Goal: Task Accomplishment & Management: Manage account settings

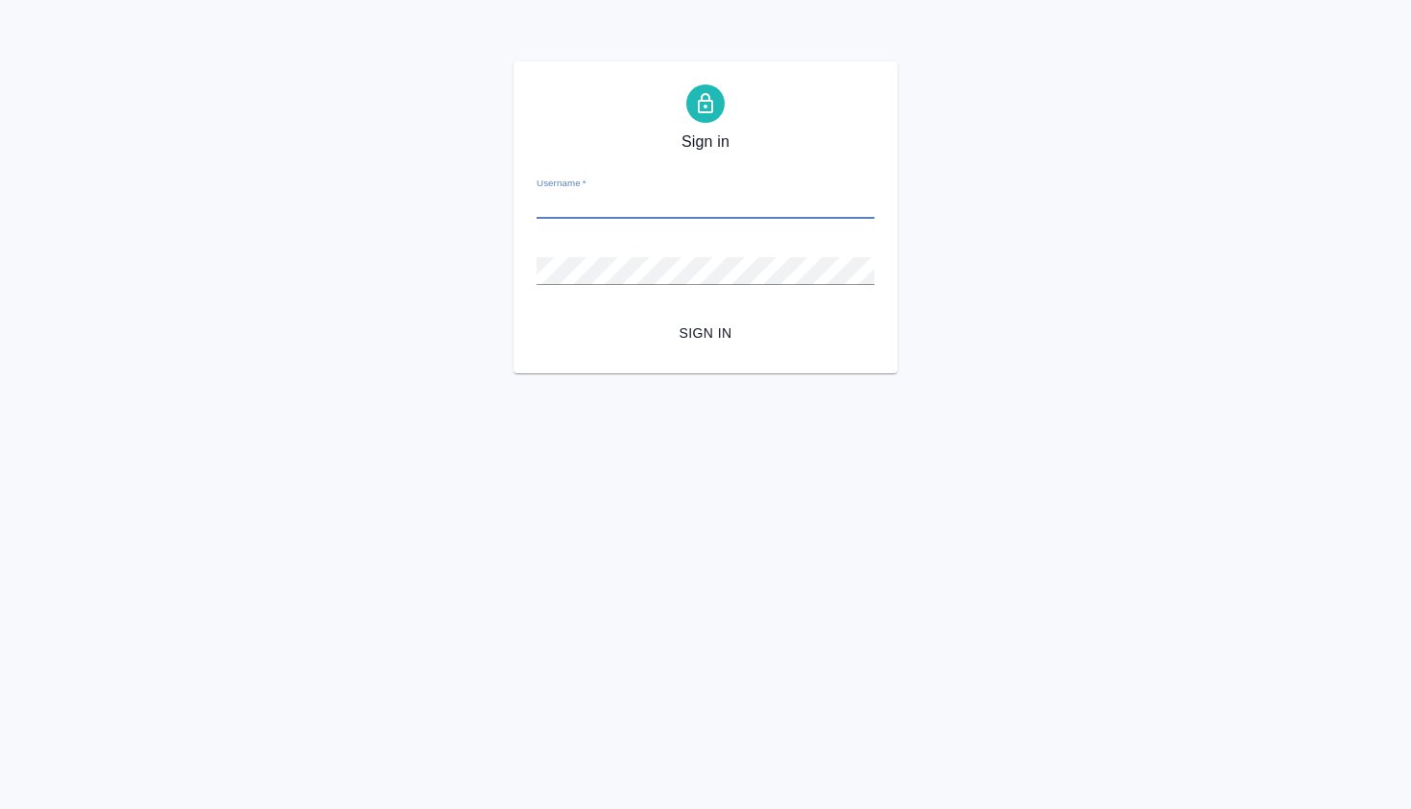
click at [593, 200] on input "Username   *" at bounding box center [706, 205] width 338 height 27
type input "m.galisheva@awatera.com"
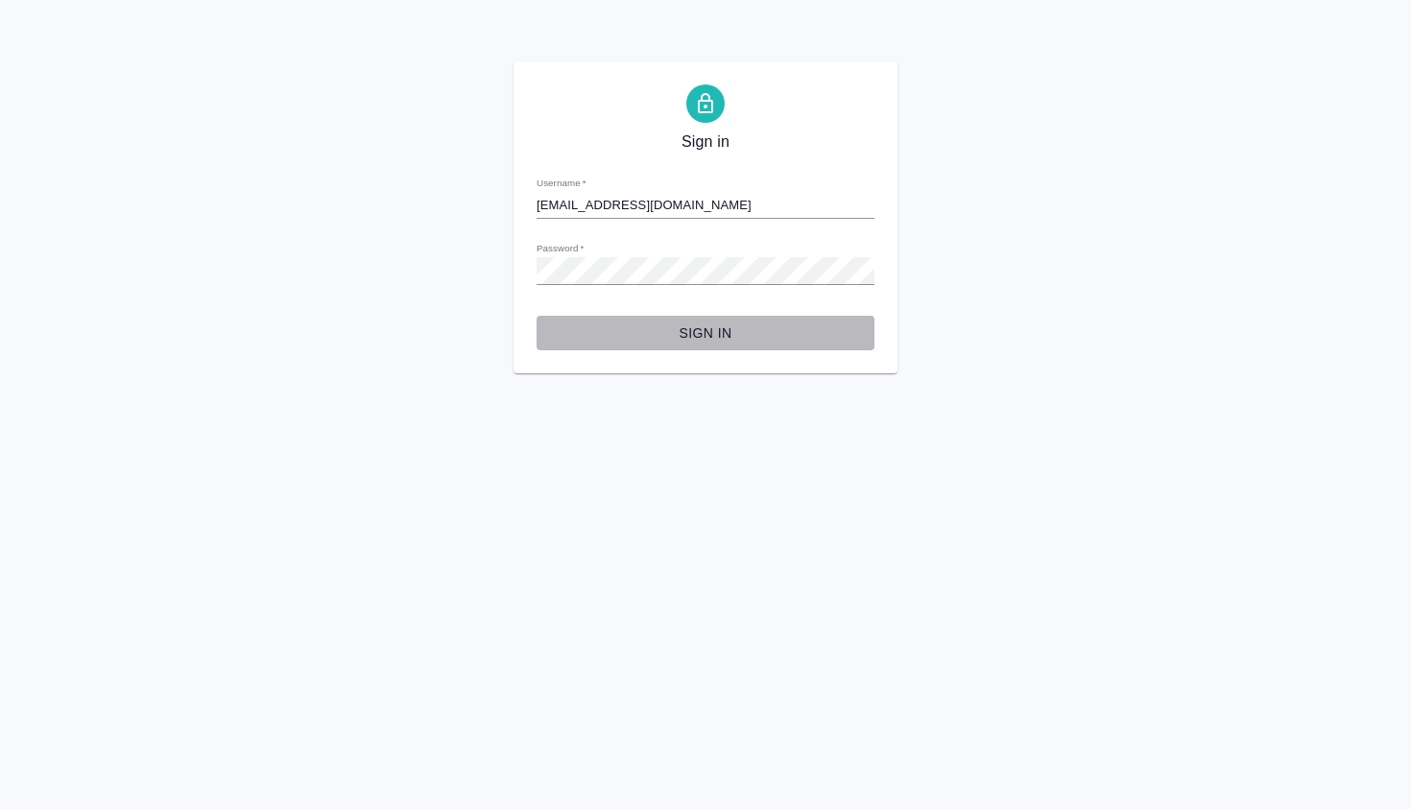
click at [720, 338] on span "Sign in" at bounding box center [705, 334] width 307 height 24
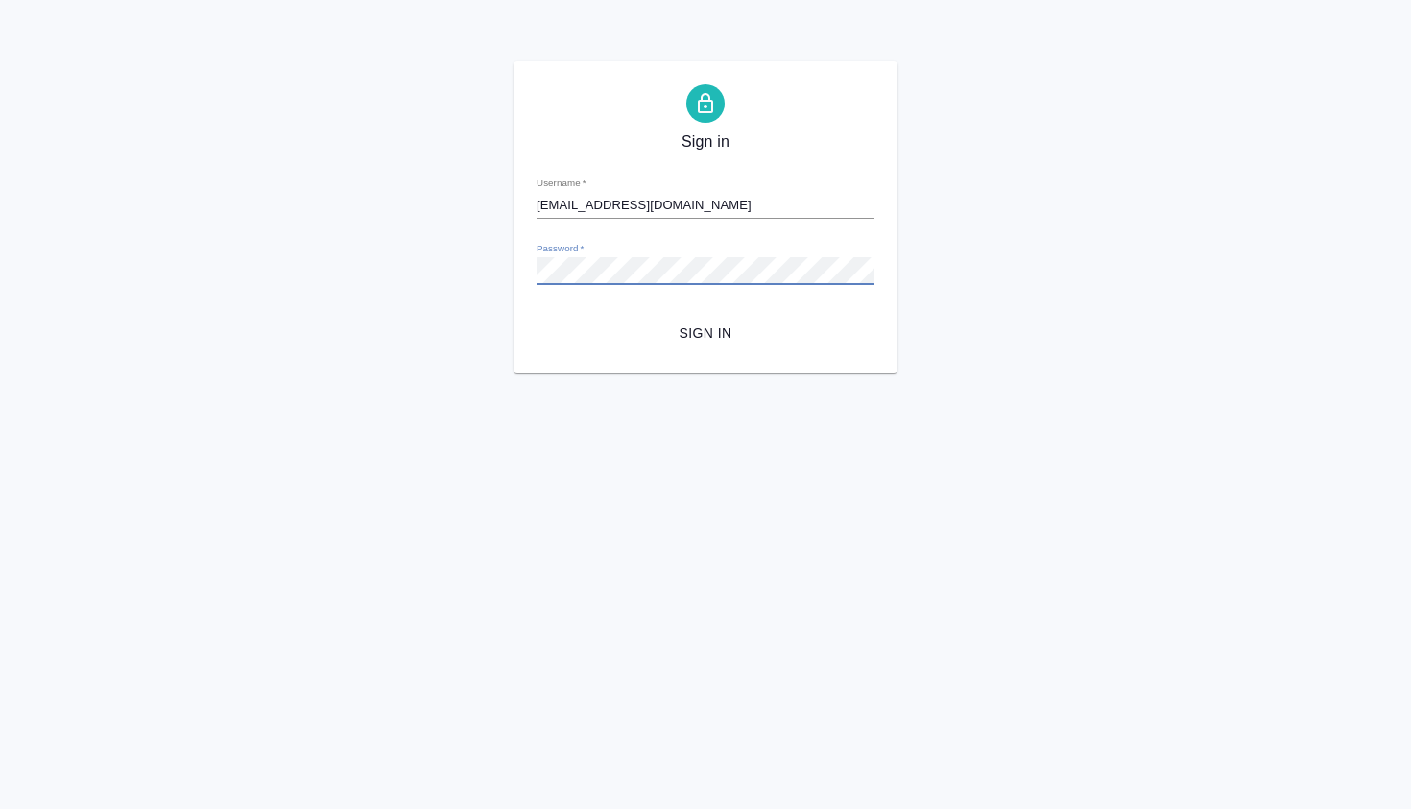
click at [495, 261] on div "Sign in Username   * m.galisheva@awatera.com Password   * urlPath   * /Order/68…" at bounding box center [705, 217] width 1411 height 312
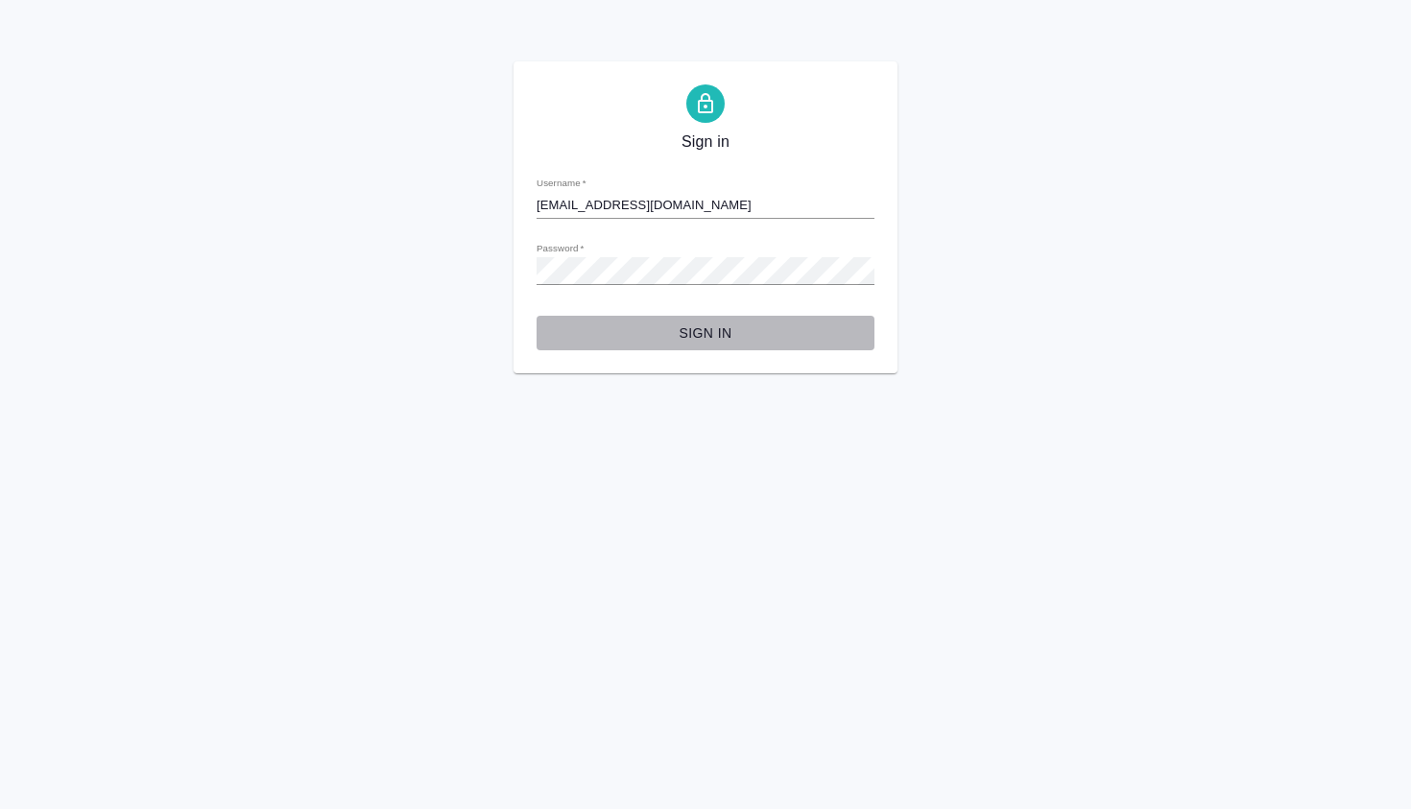
click at [714, 336] on span "Sign in" at bounding box center [705, 334] width 307 height 24
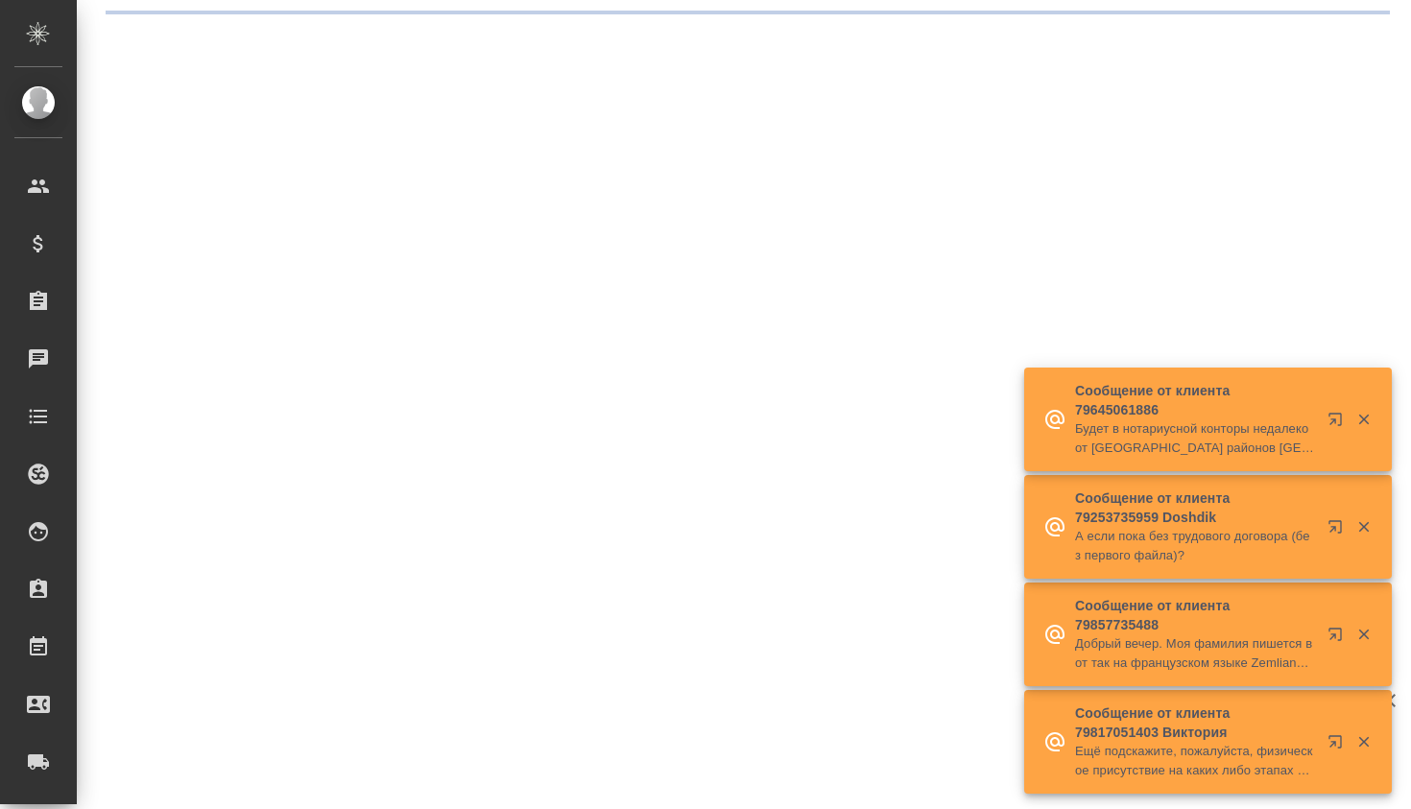
select select "RU"
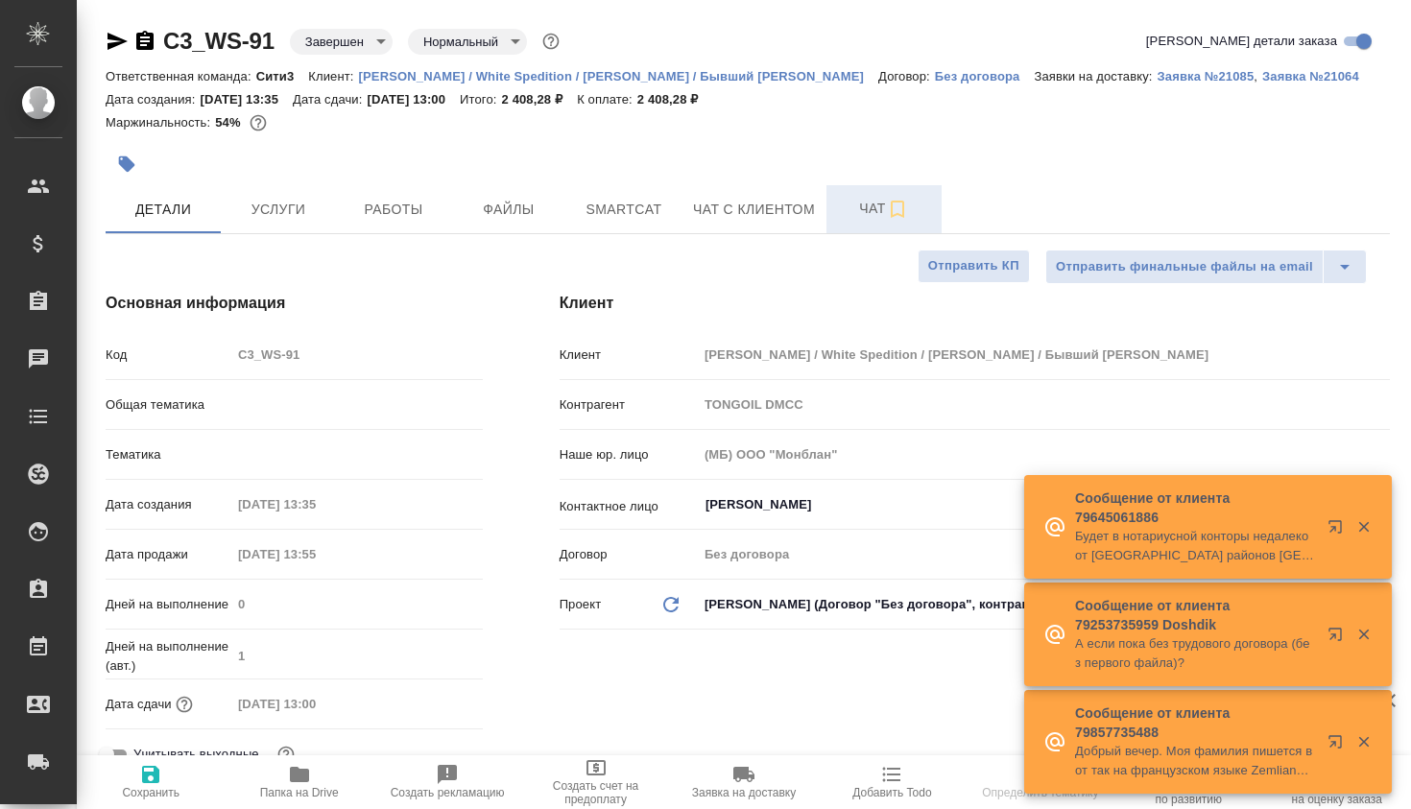
type textarea "x"
type input "Юридический"
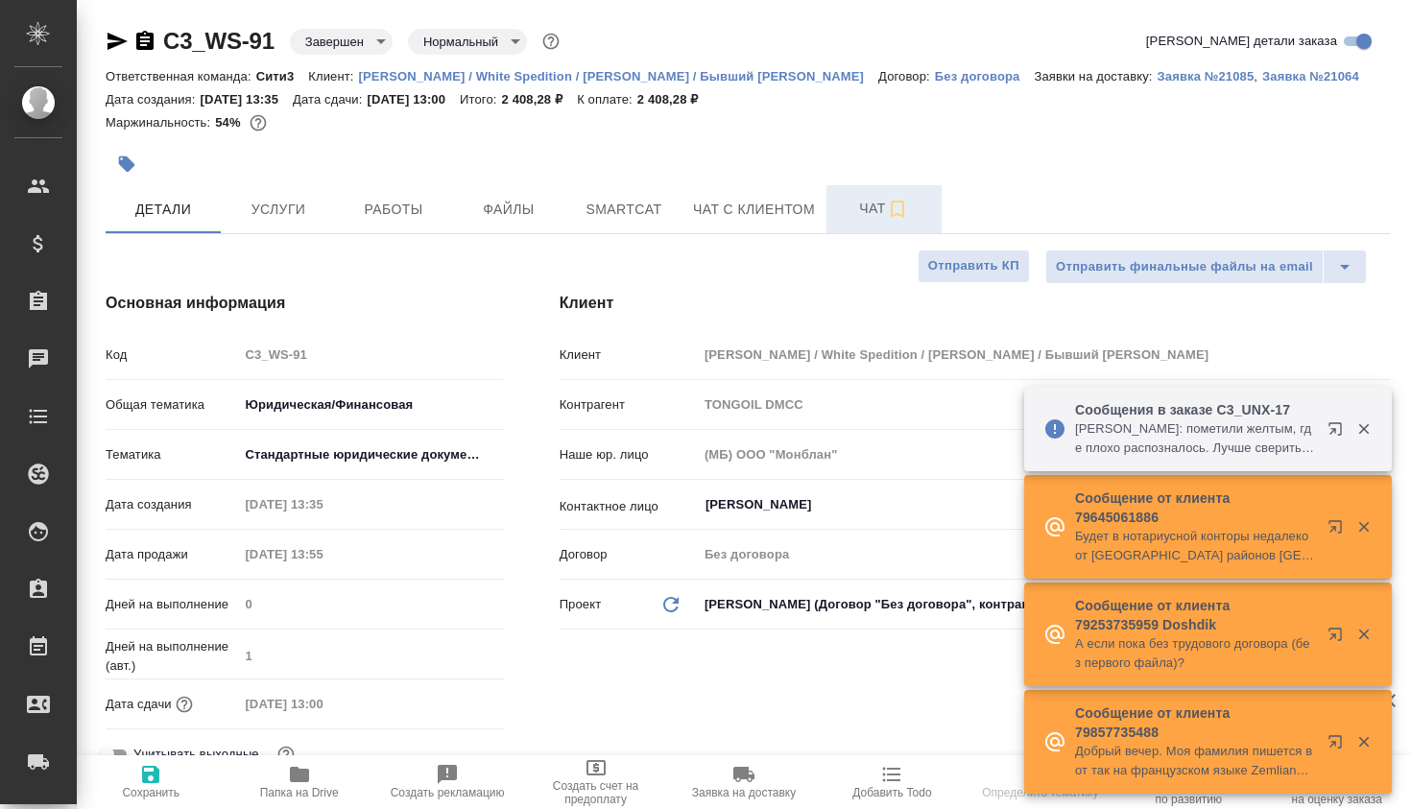
type textarea "x"
type input "Matveeva Anastasia"
type input "Ильина Екатерина"
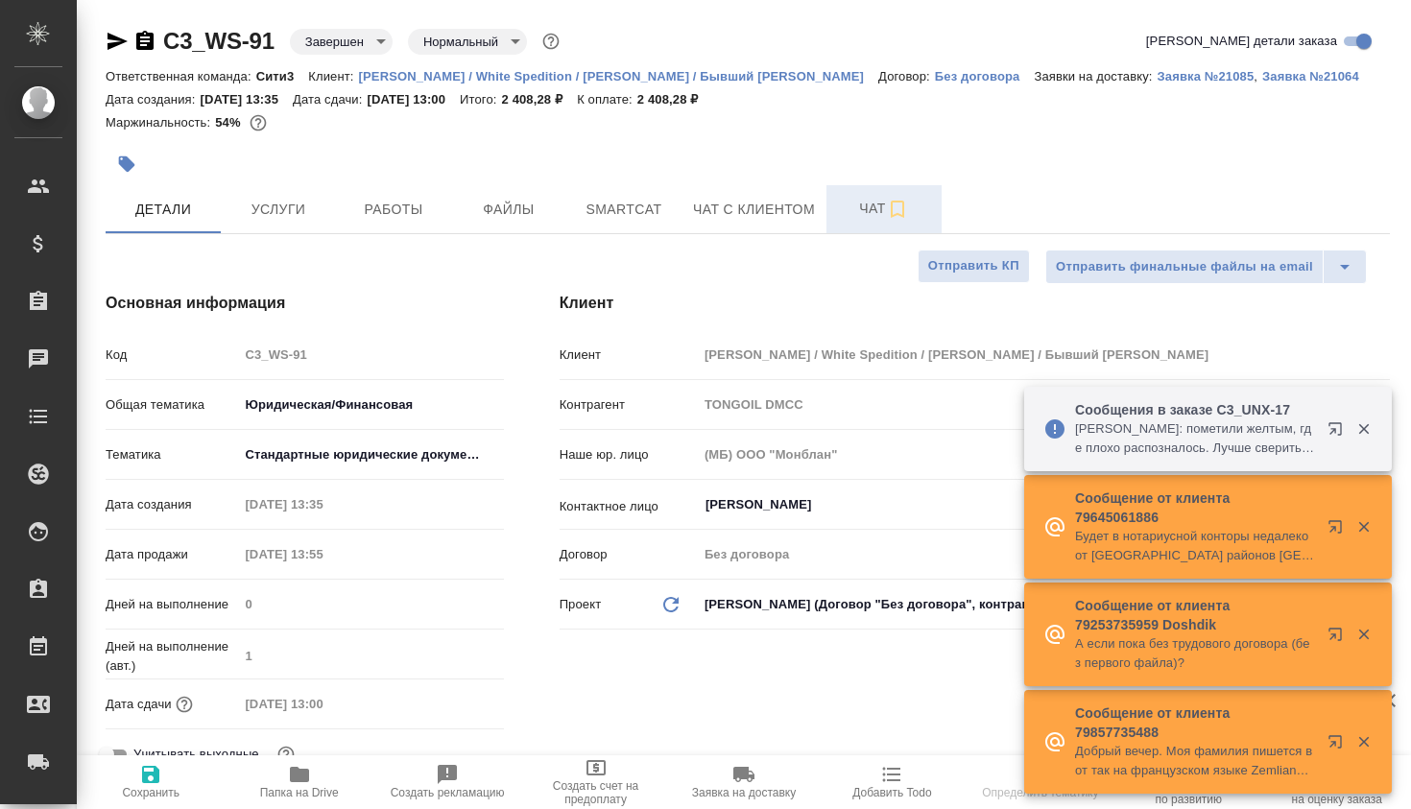
type textarea "x"
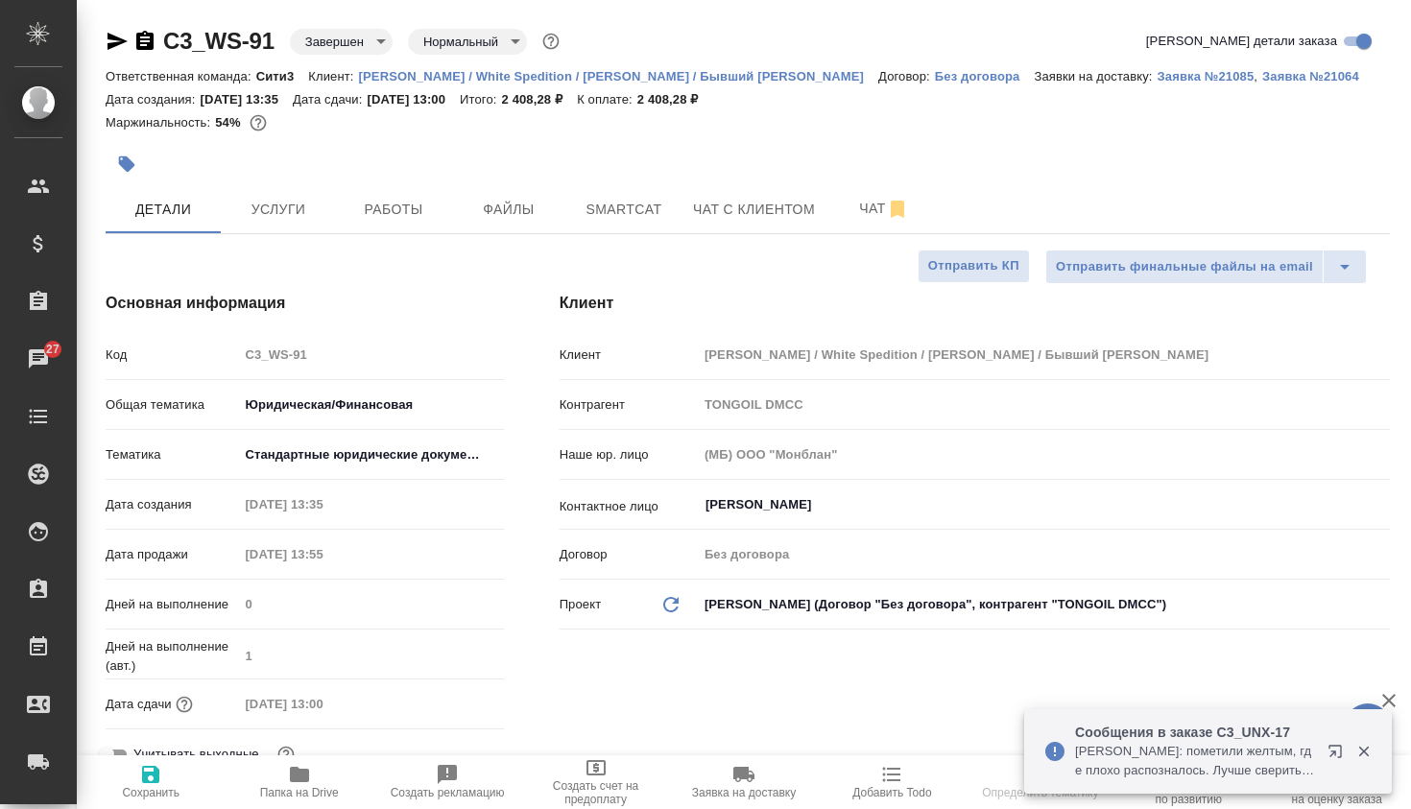
click at [1365, 426] on div "Контрагент TONGOIL DMCC" at bounding box center [975, 413] width 830 height 50
click at [1371, 752] on icon "button" at bounding box center [1363, 751] width 17 height 17
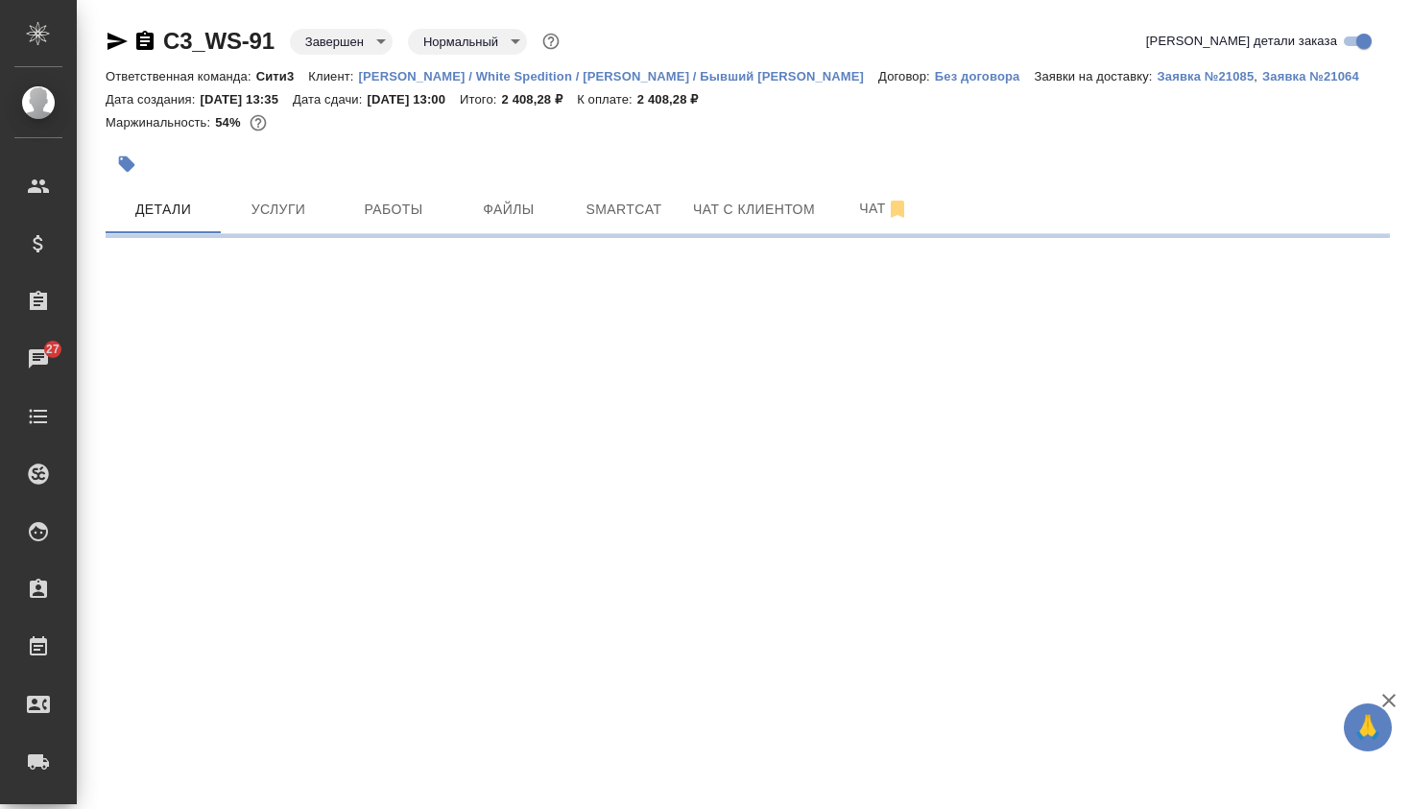
select select "RU"
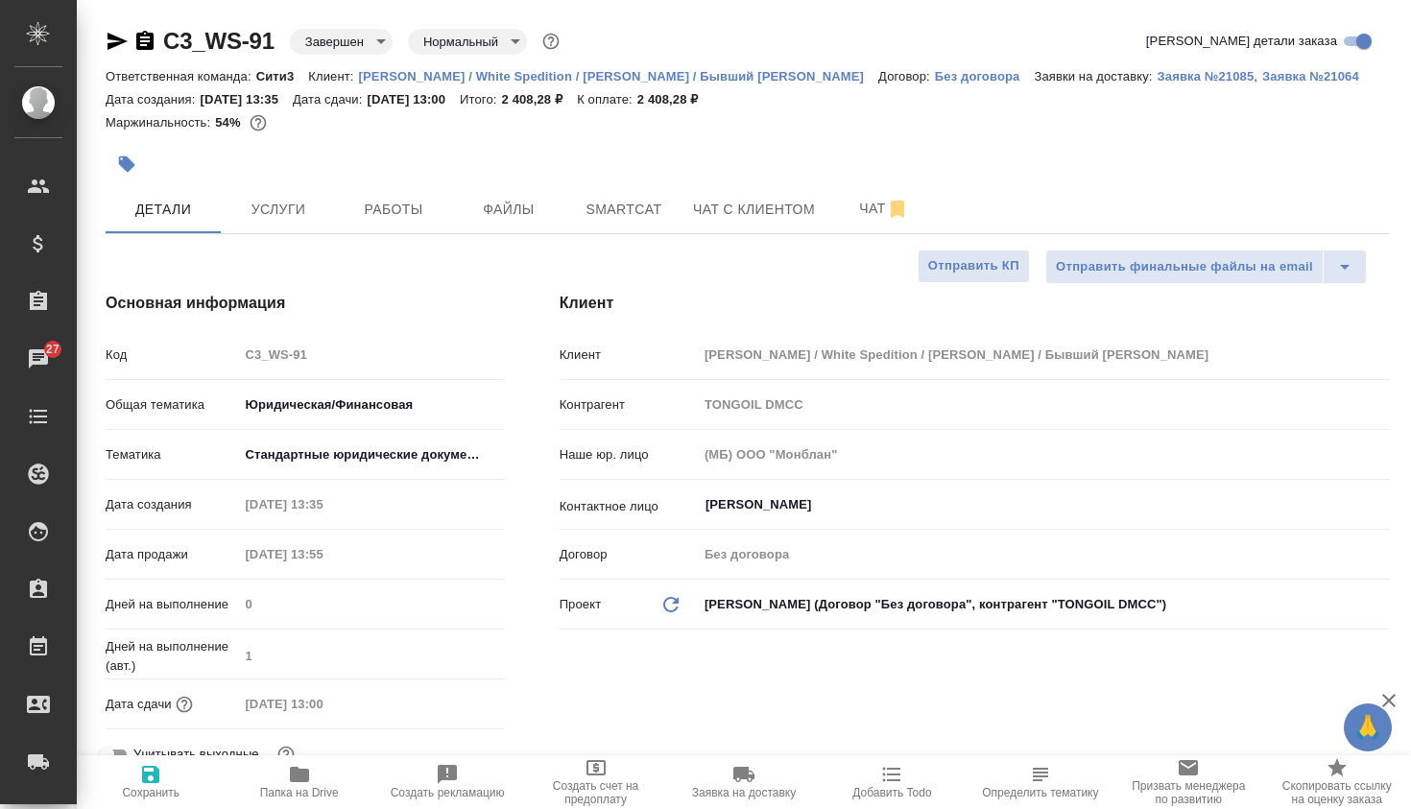
type textarea "x"
click at [49, 308] on icon at bounding box center [38, 301] width 23 height 23
type textarea "x"
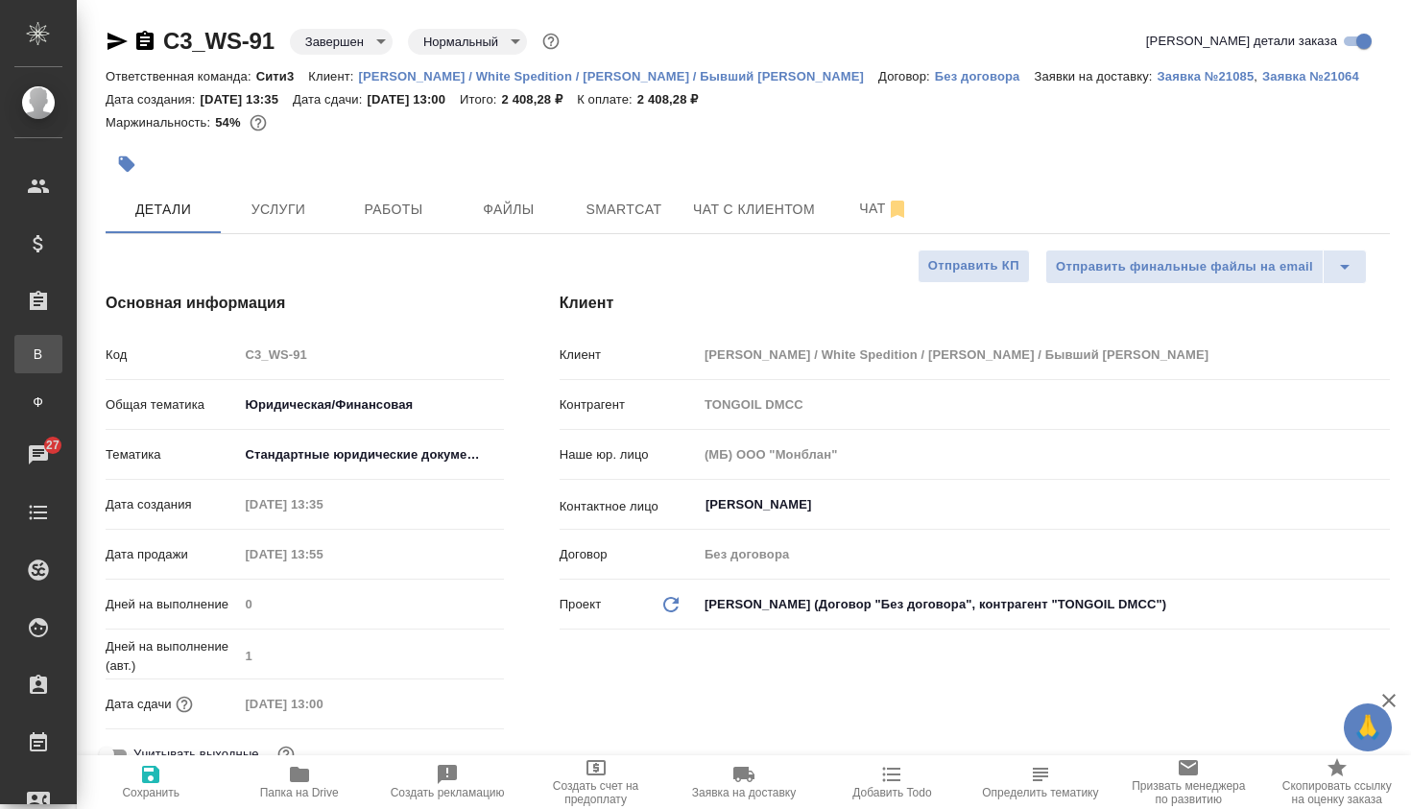
type textarea "x"
click at [39, 351] on span "В" at bounding box center [38, 354] width 29 height 19
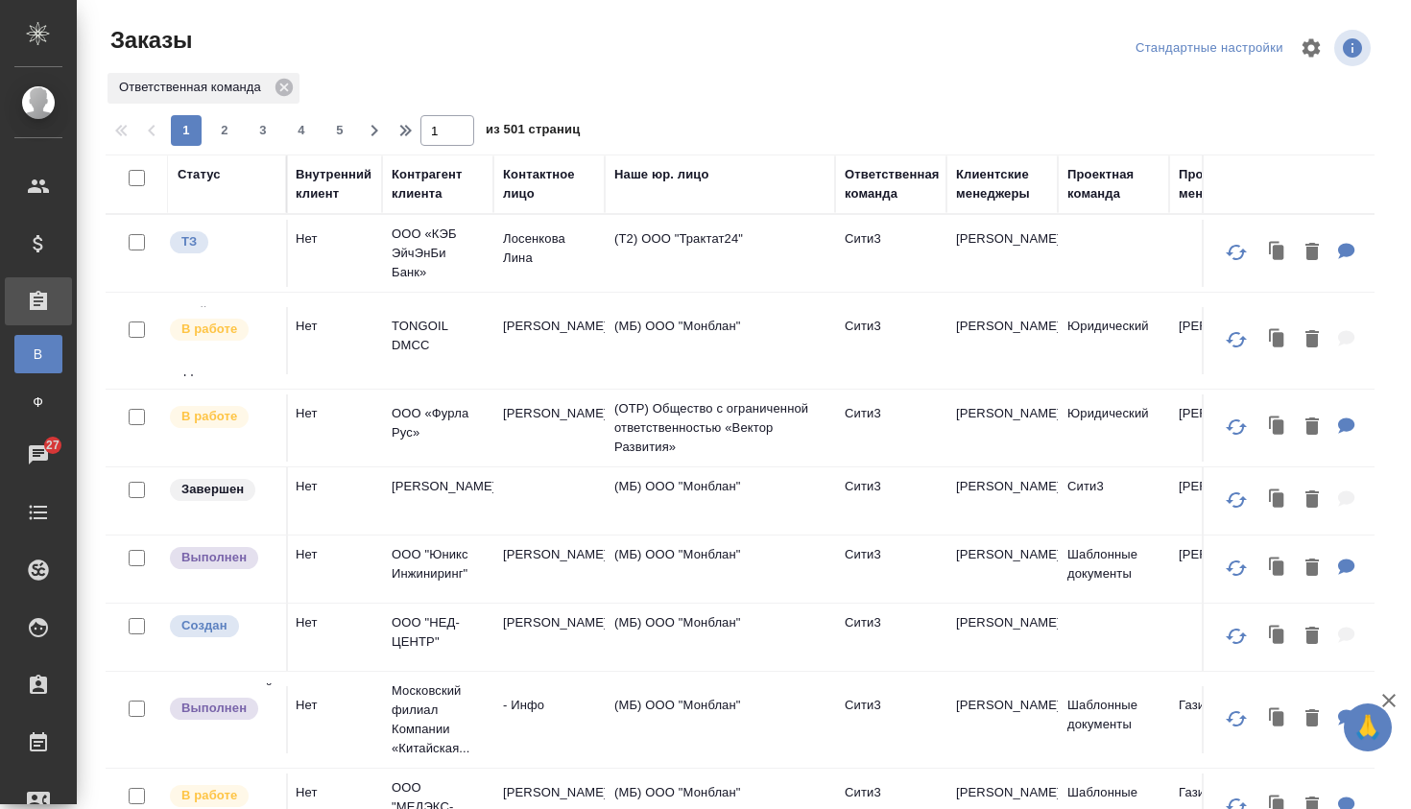
scroll to position [0, 881]
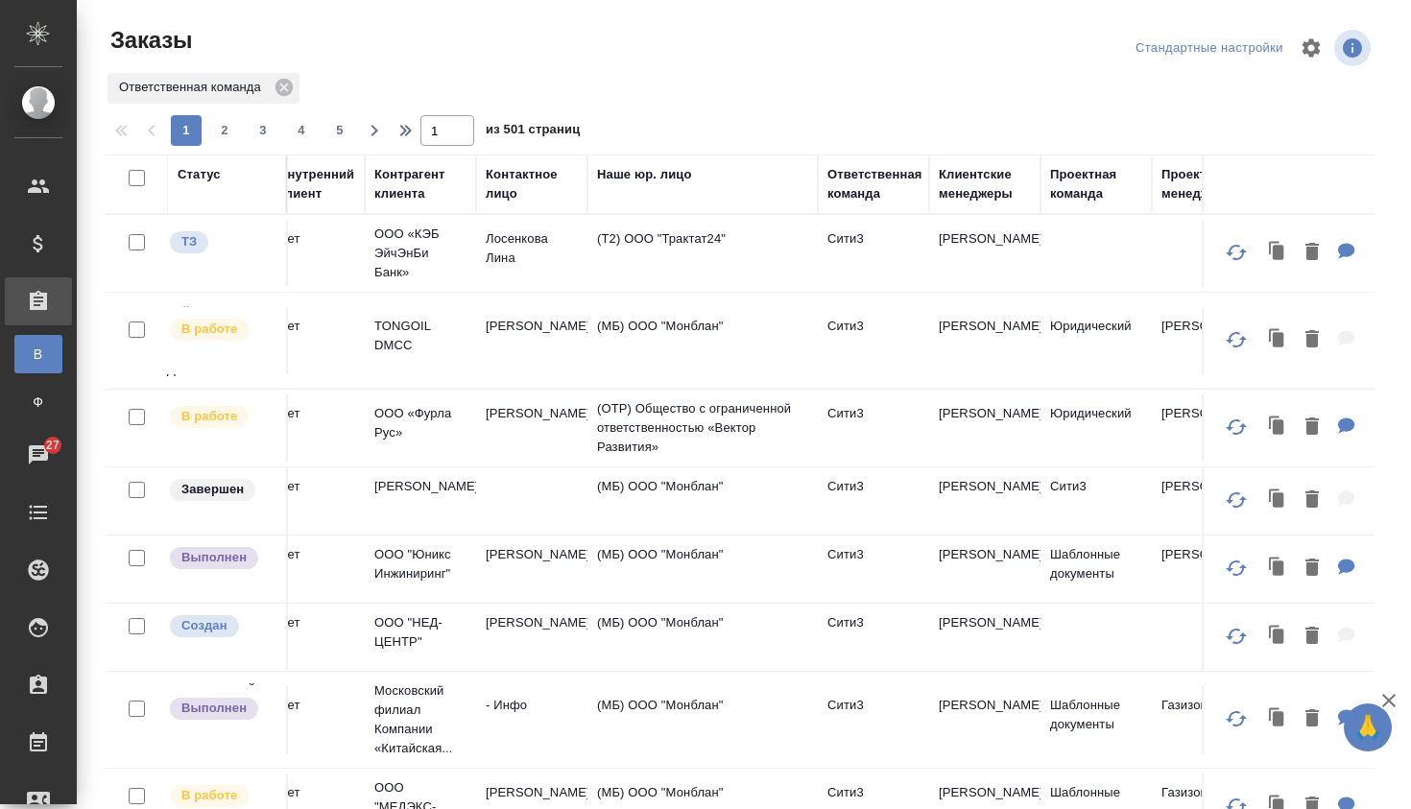
click at [985, 181] on div "Клиентские менеджеры" at bounding box center [985, 184] width 92 height 38
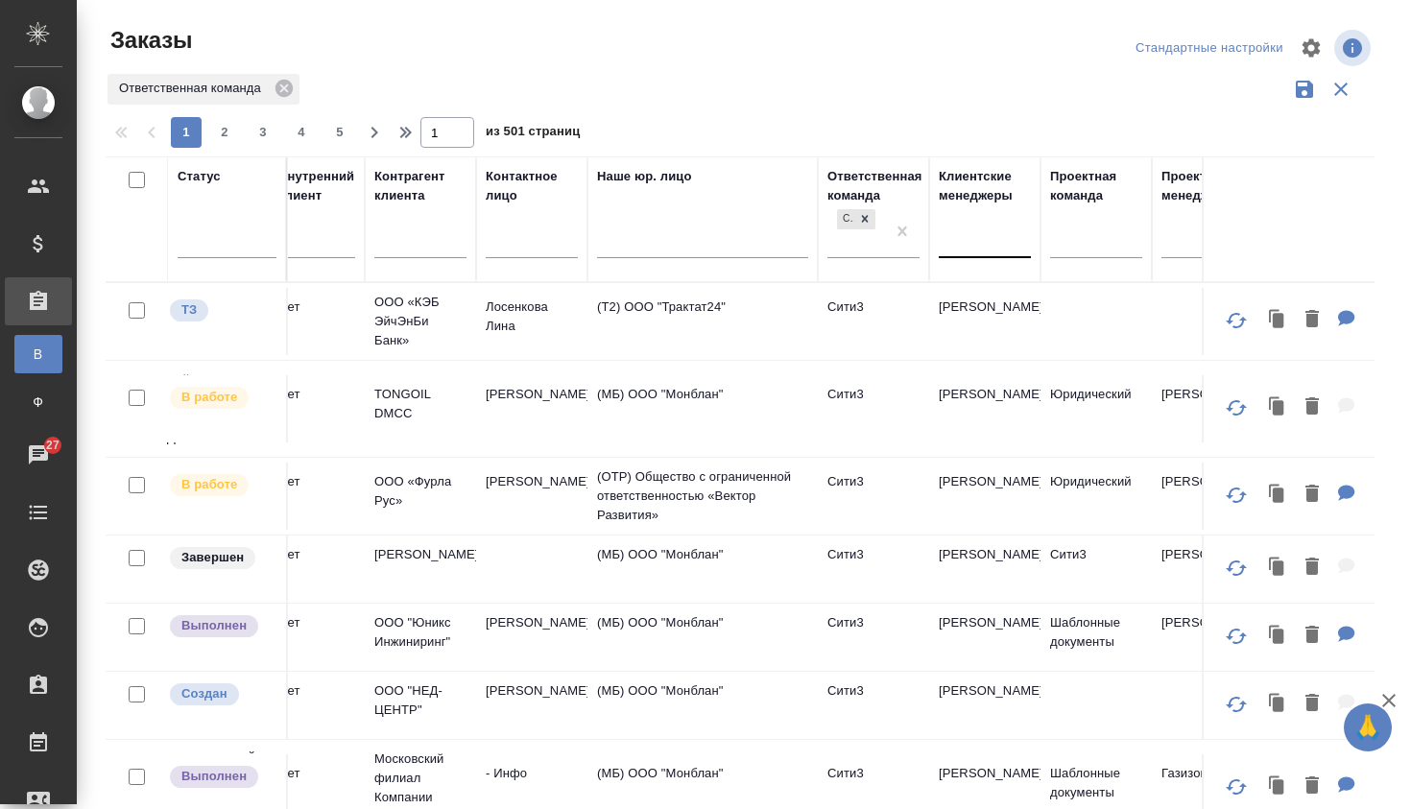
click at [962, 245] on div at bounding box center [985, 239] width 92 height 28
type input "u"
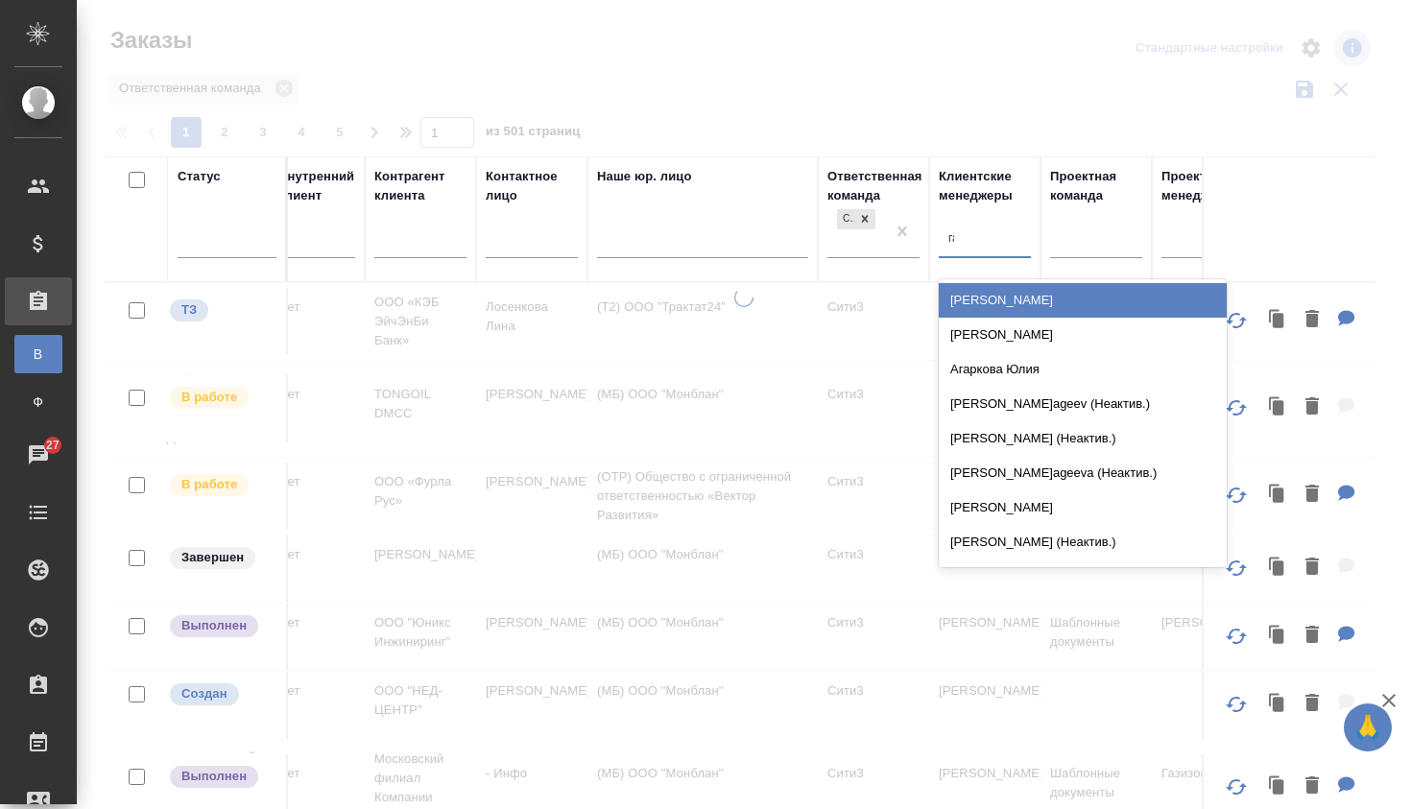
type input "галише"
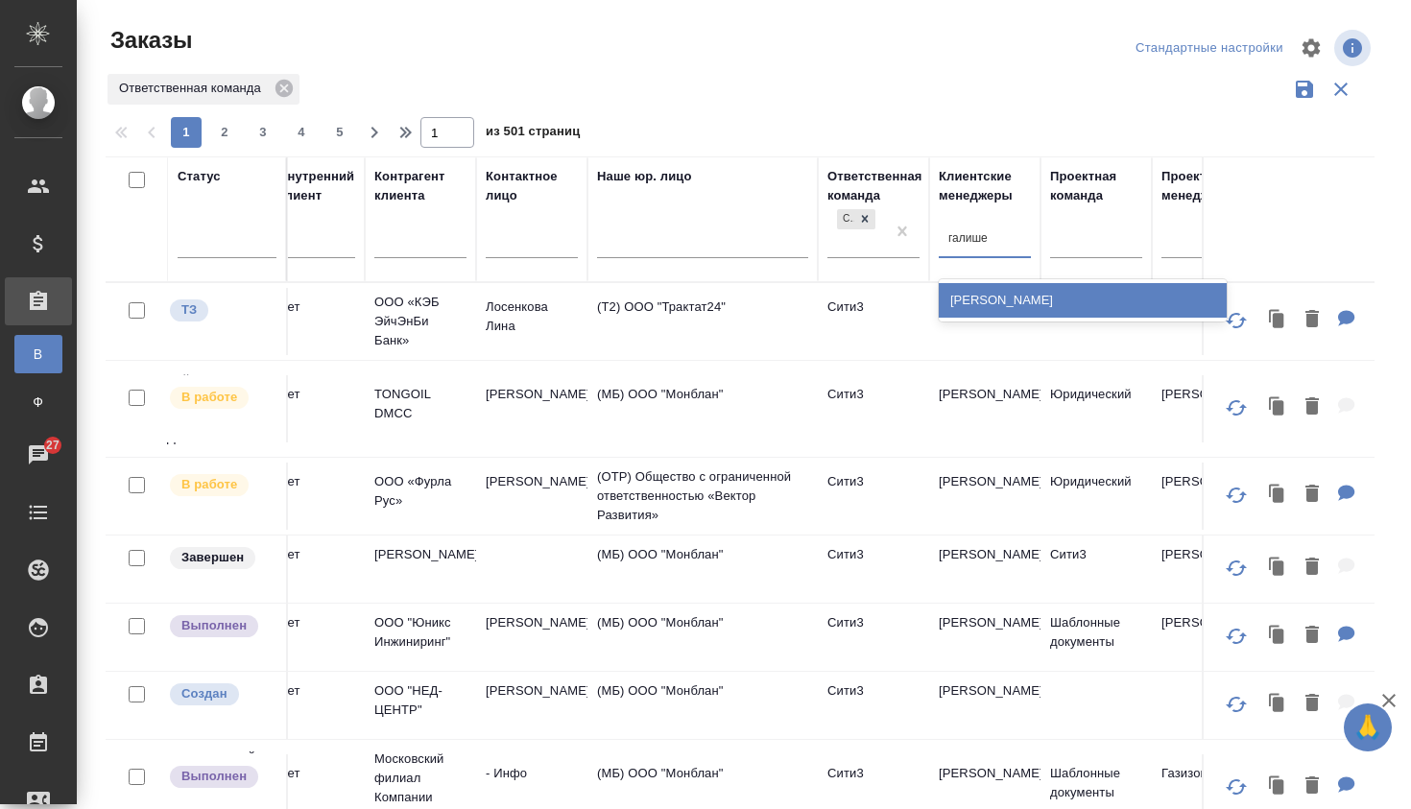
click at [999, 301] on div "[PERSON_NAME]" at bounding box center [1083, 300] width 288 height 35
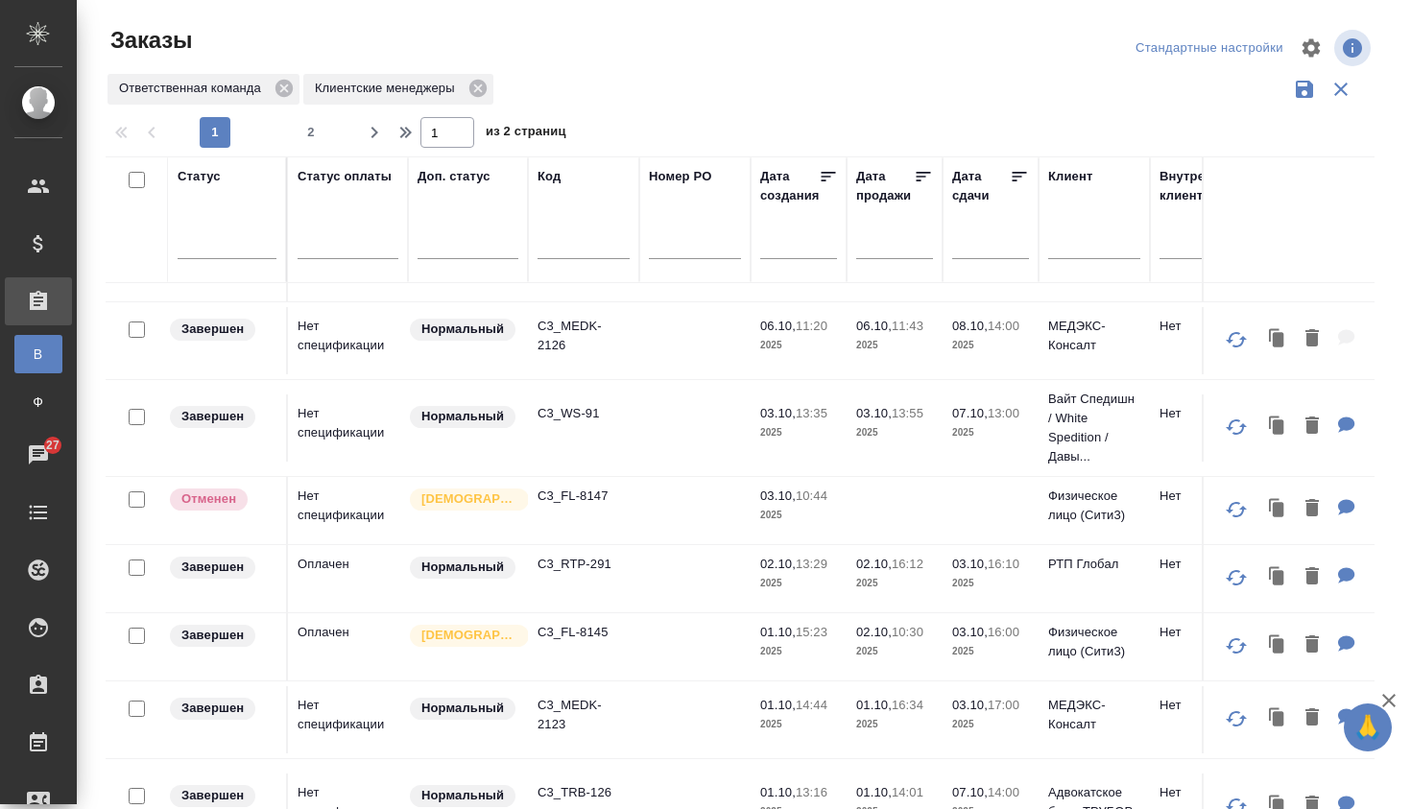
scroll to position [0, 0]
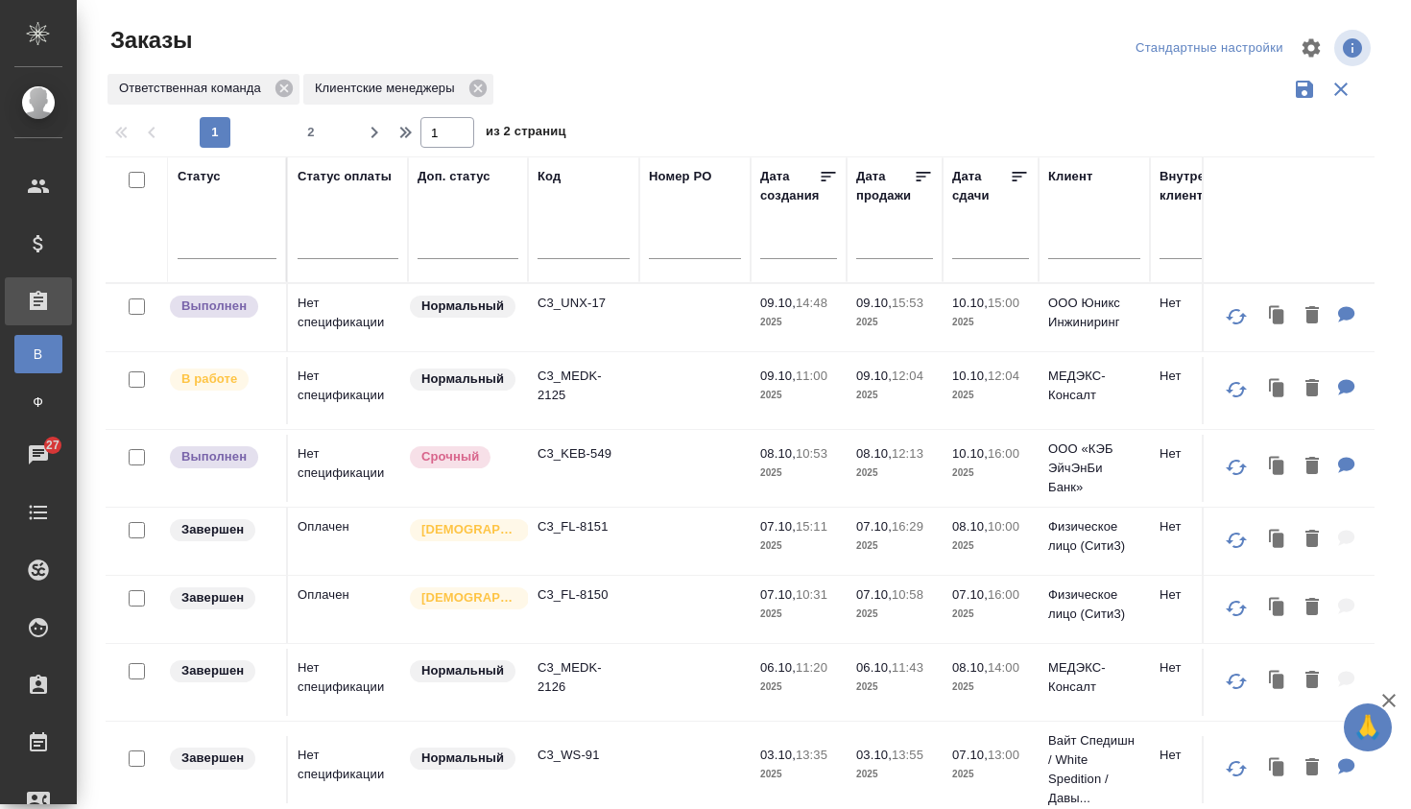
click at [655, 456] on td at bounding box center [694, 468] width 111 height 67
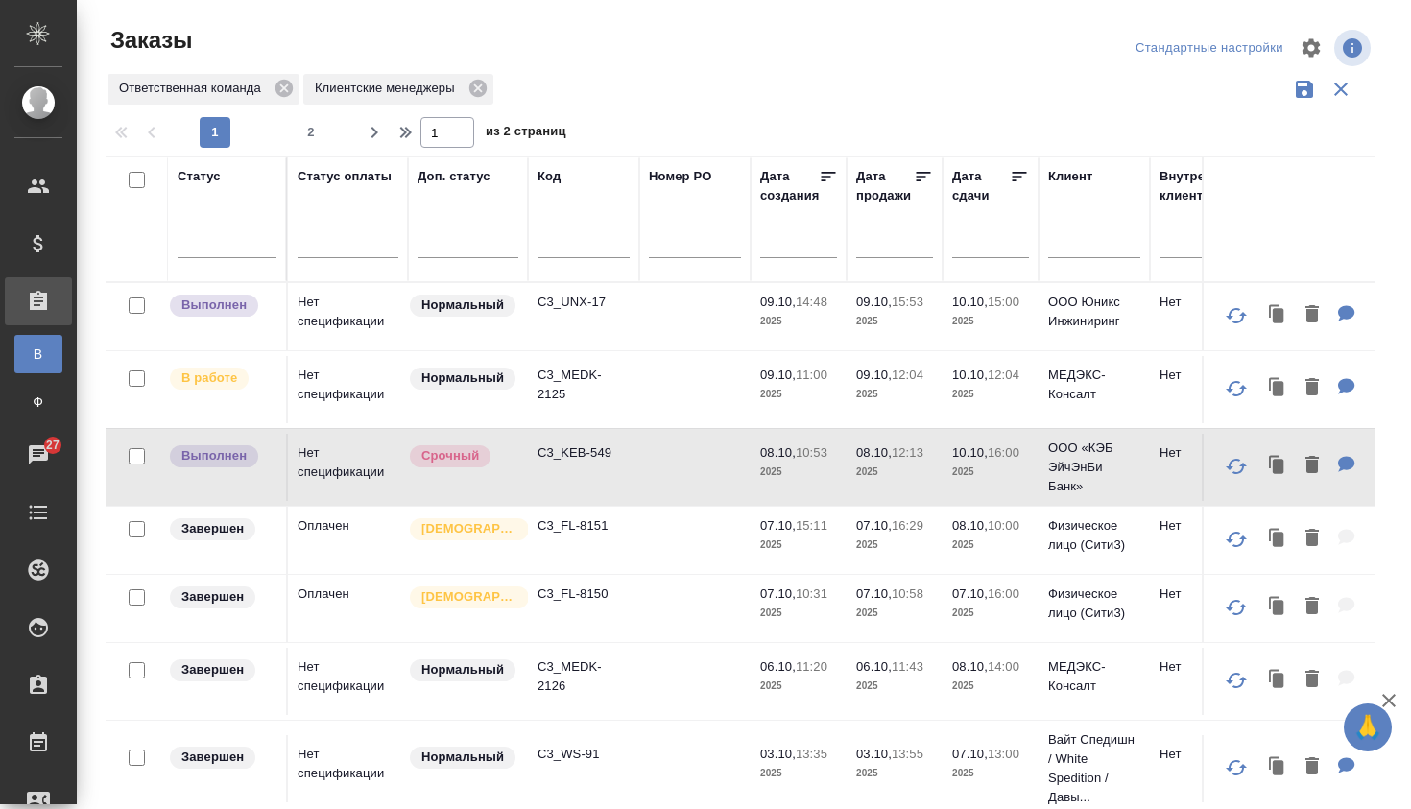
click at [679, 373] on td at bounding box center [694, 389] width 111 height 67
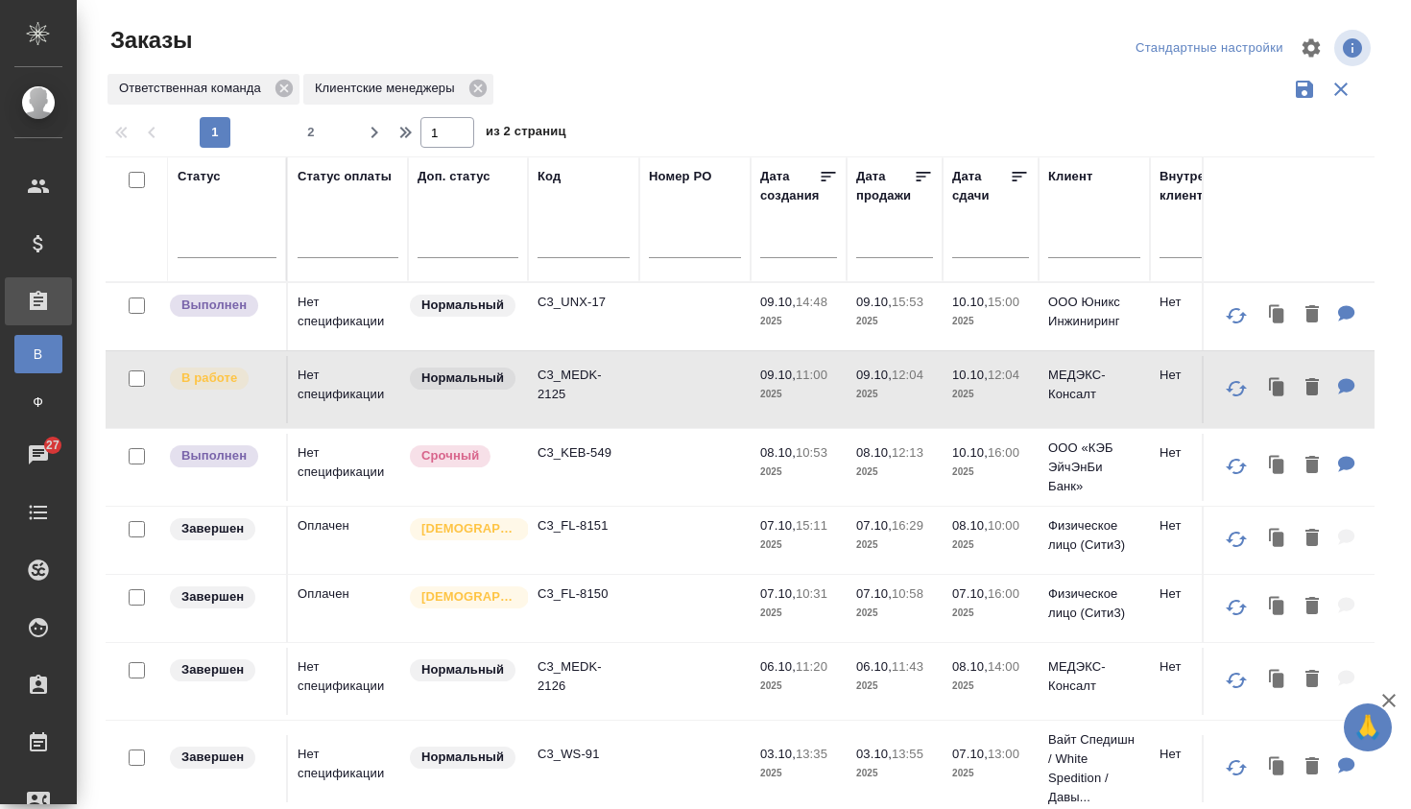
click at [679, 373] on td at bounding box center [694, 389] width 111 height 67
click at [631, 295] on td "C3_UNX-17" at bounding box center [583, 316] width 111 height 67
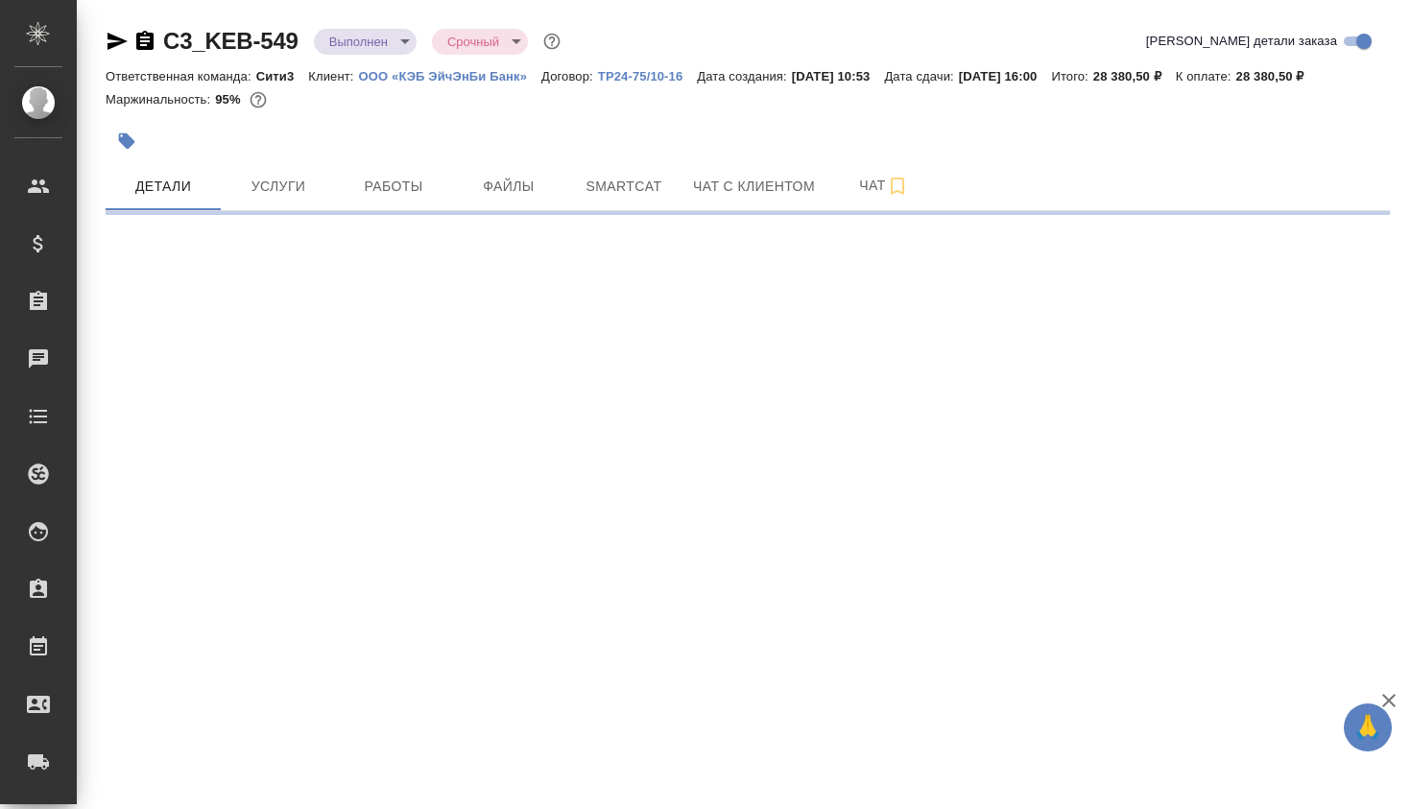
select select "RU"
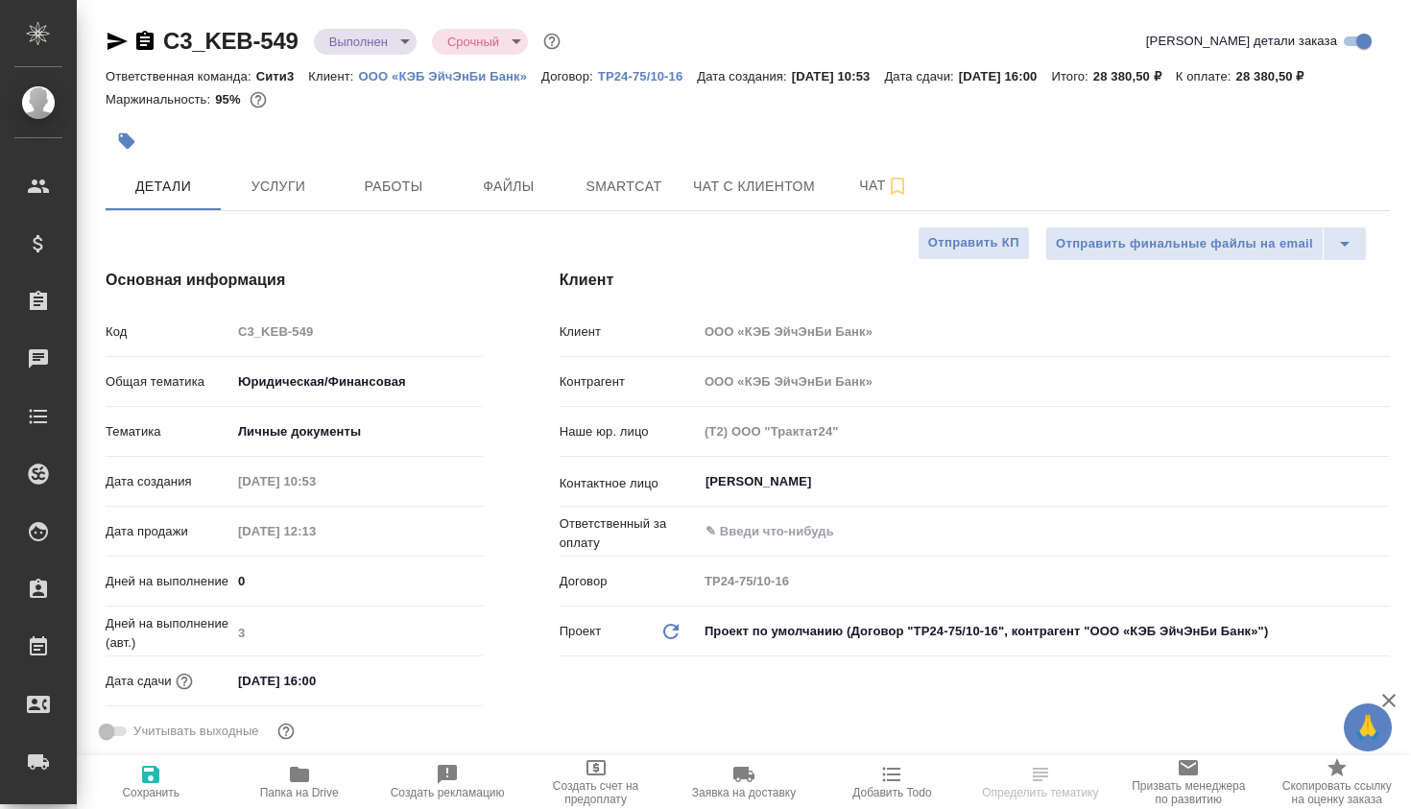
type textarea "x"
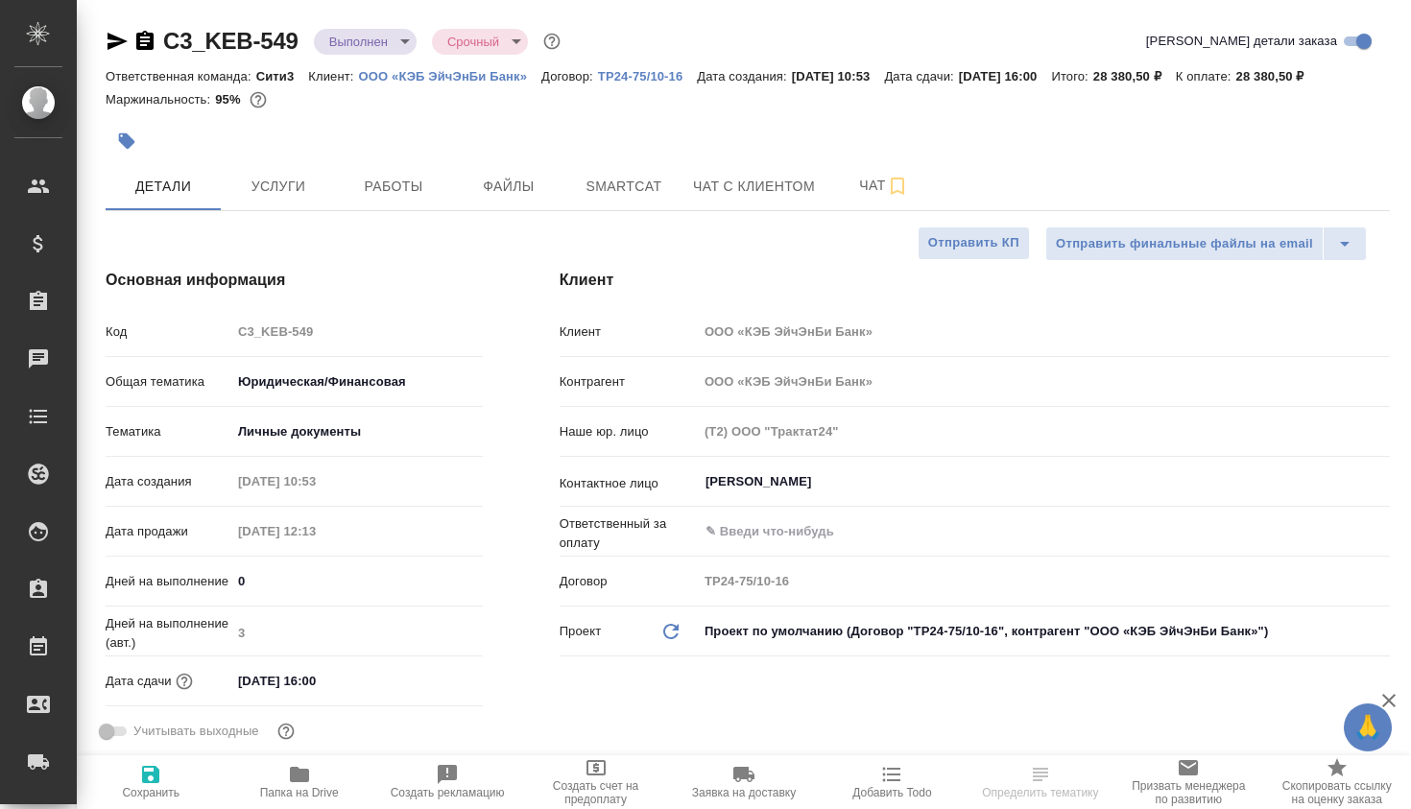
type textarea "x"
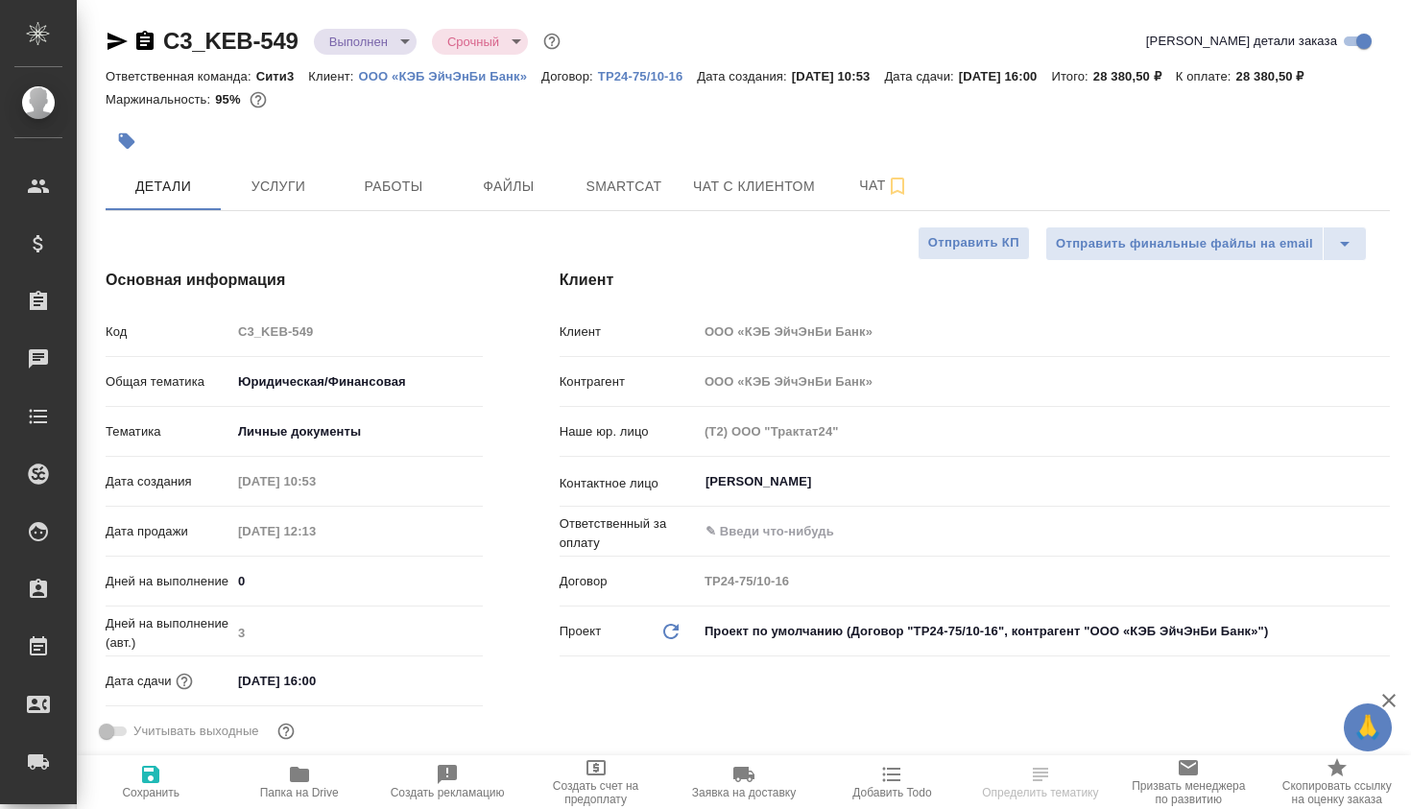
type textarea "x"
select select "RU"
type textarea "x"
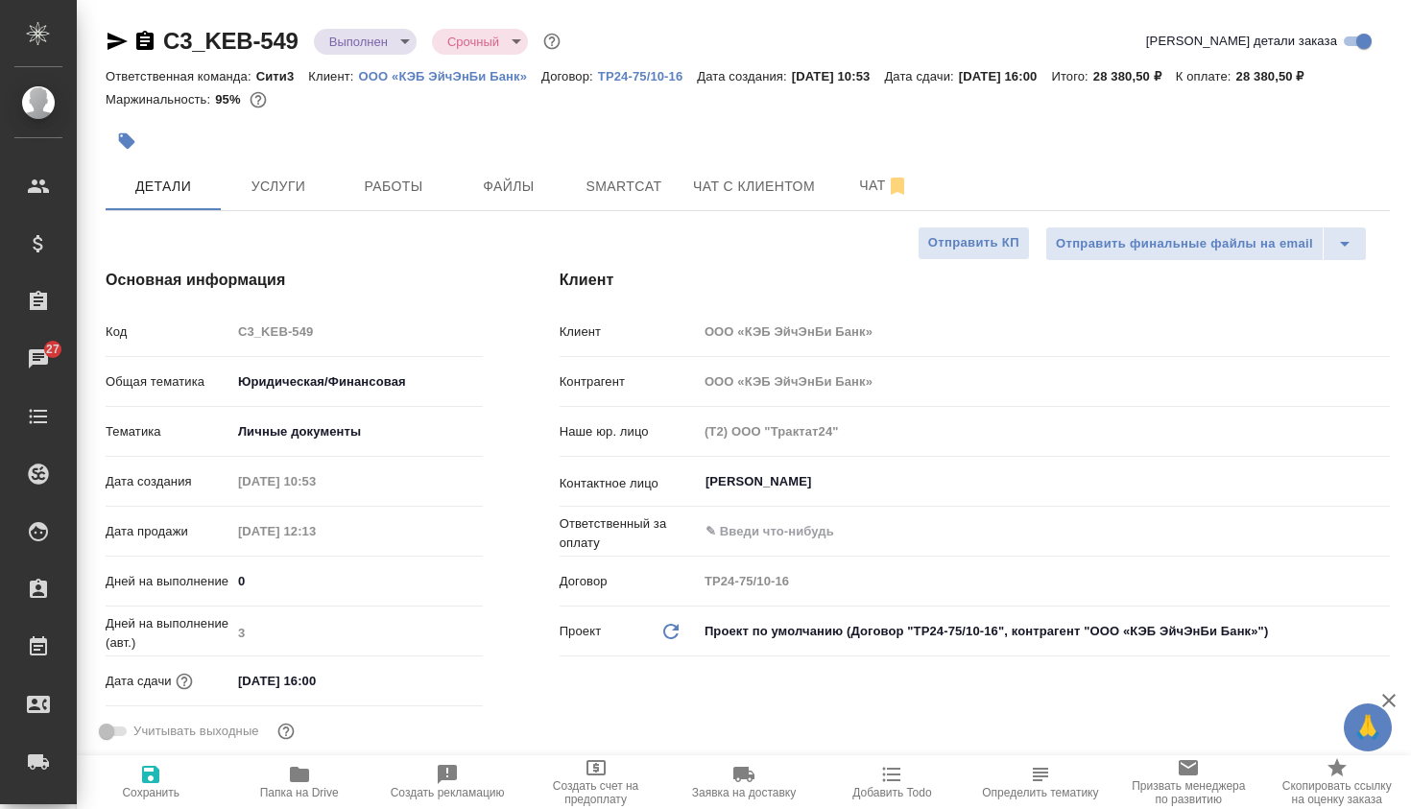
type textarea "x"
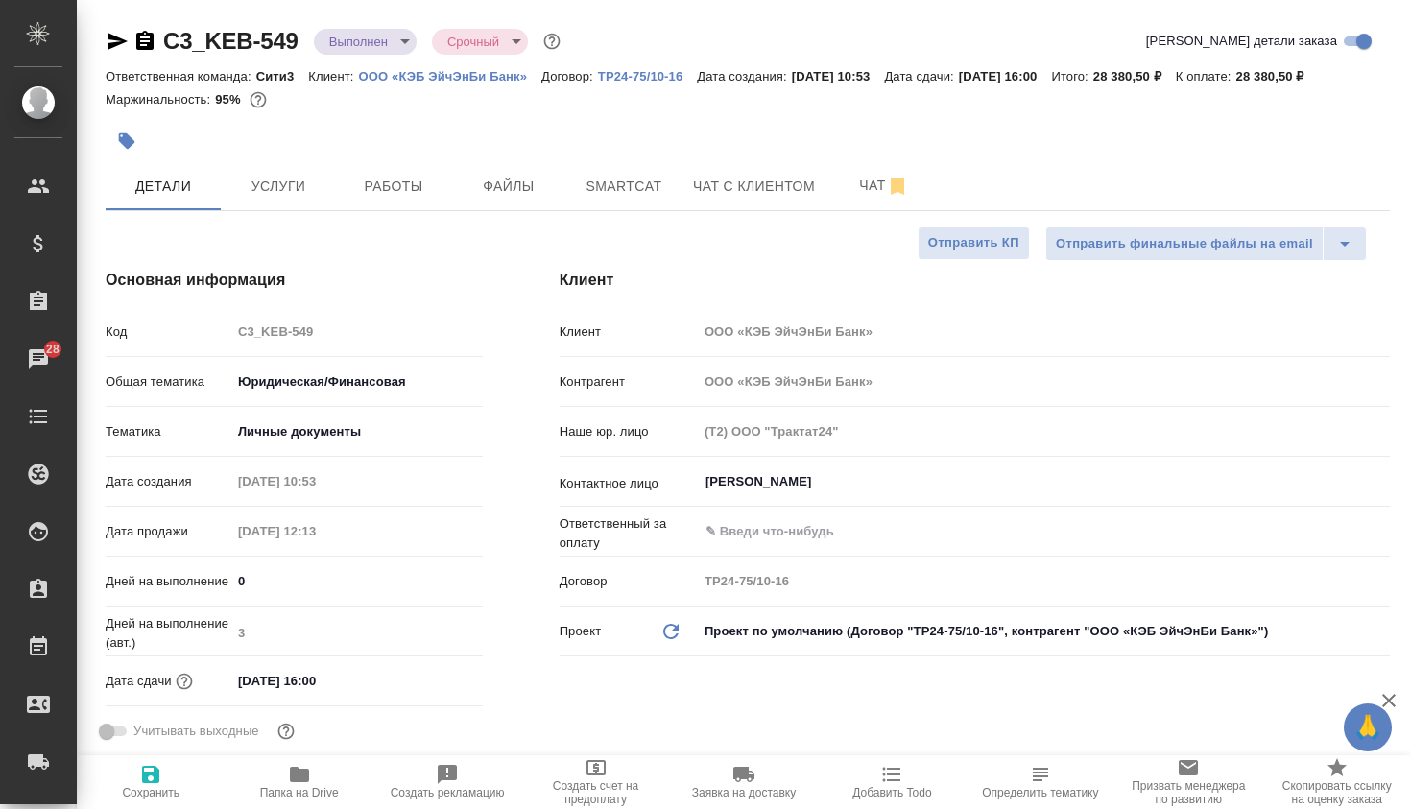
type textarea "x"
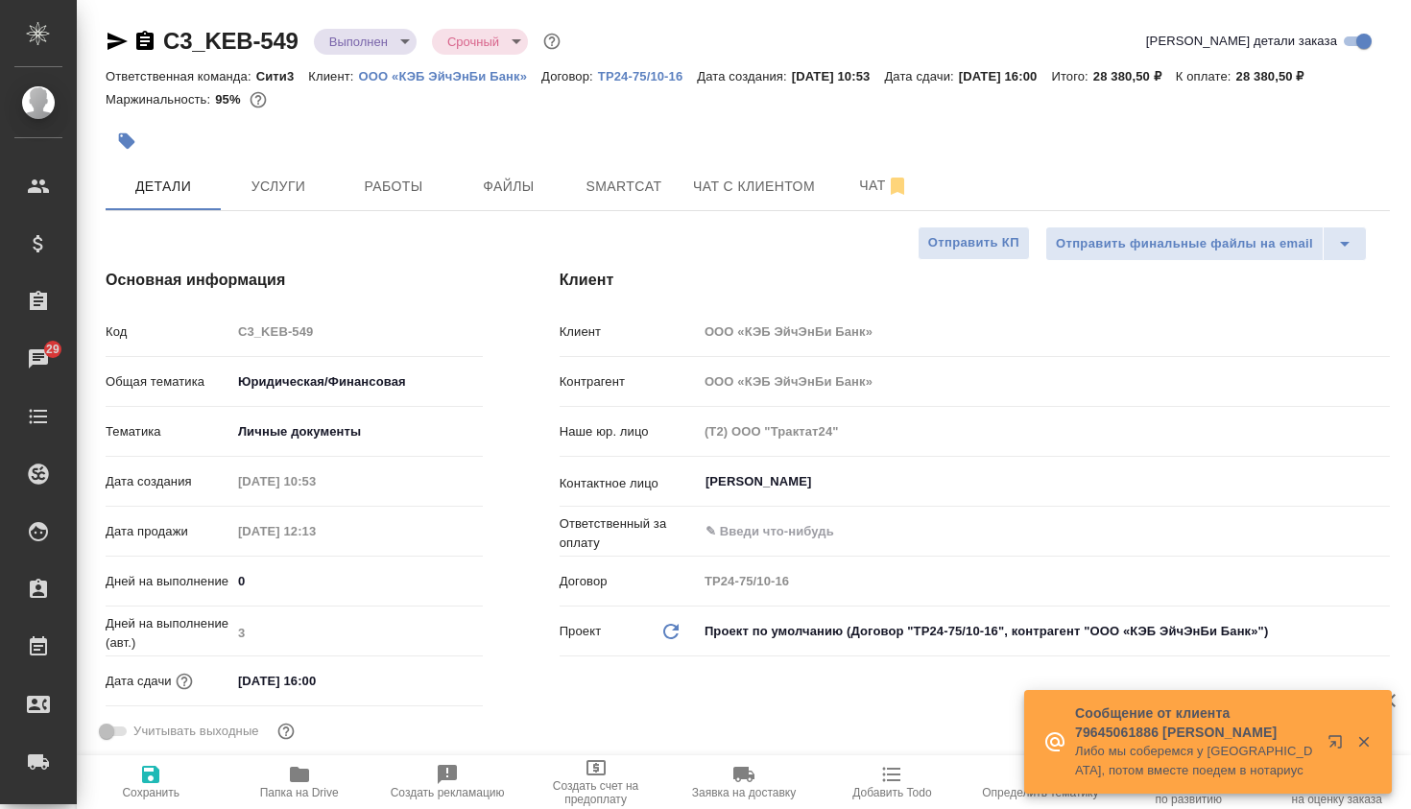
type textarea "x"
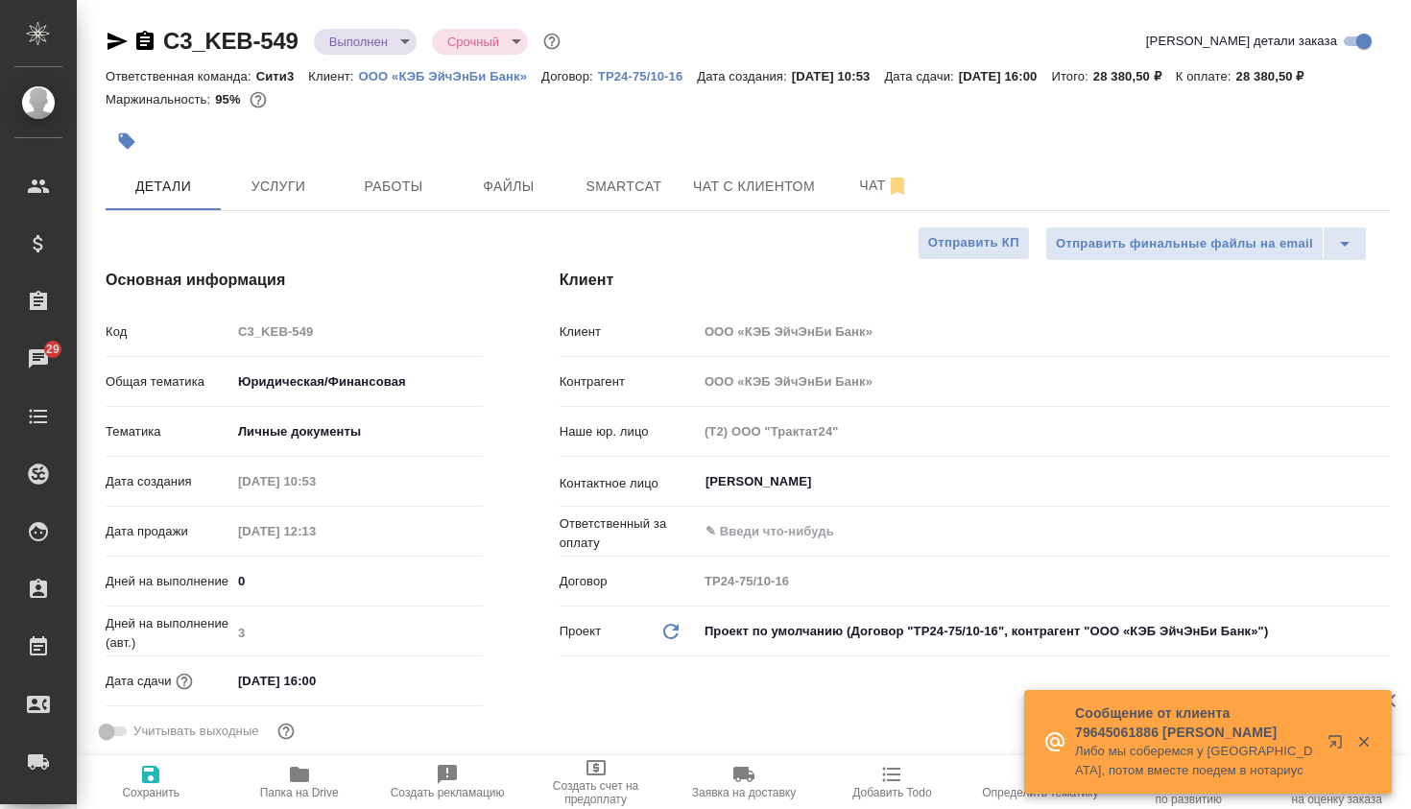
type textarea "x"
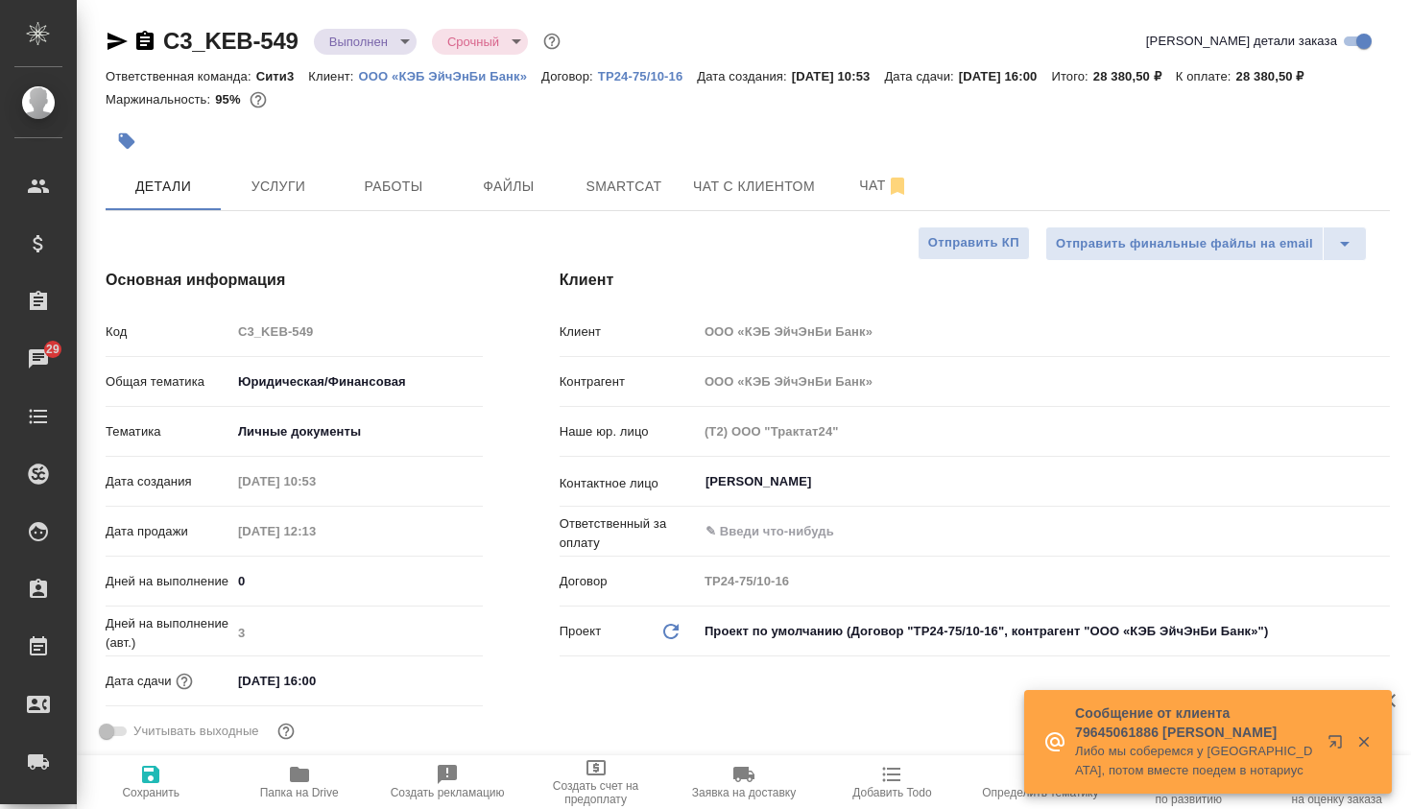
type textarea "x"
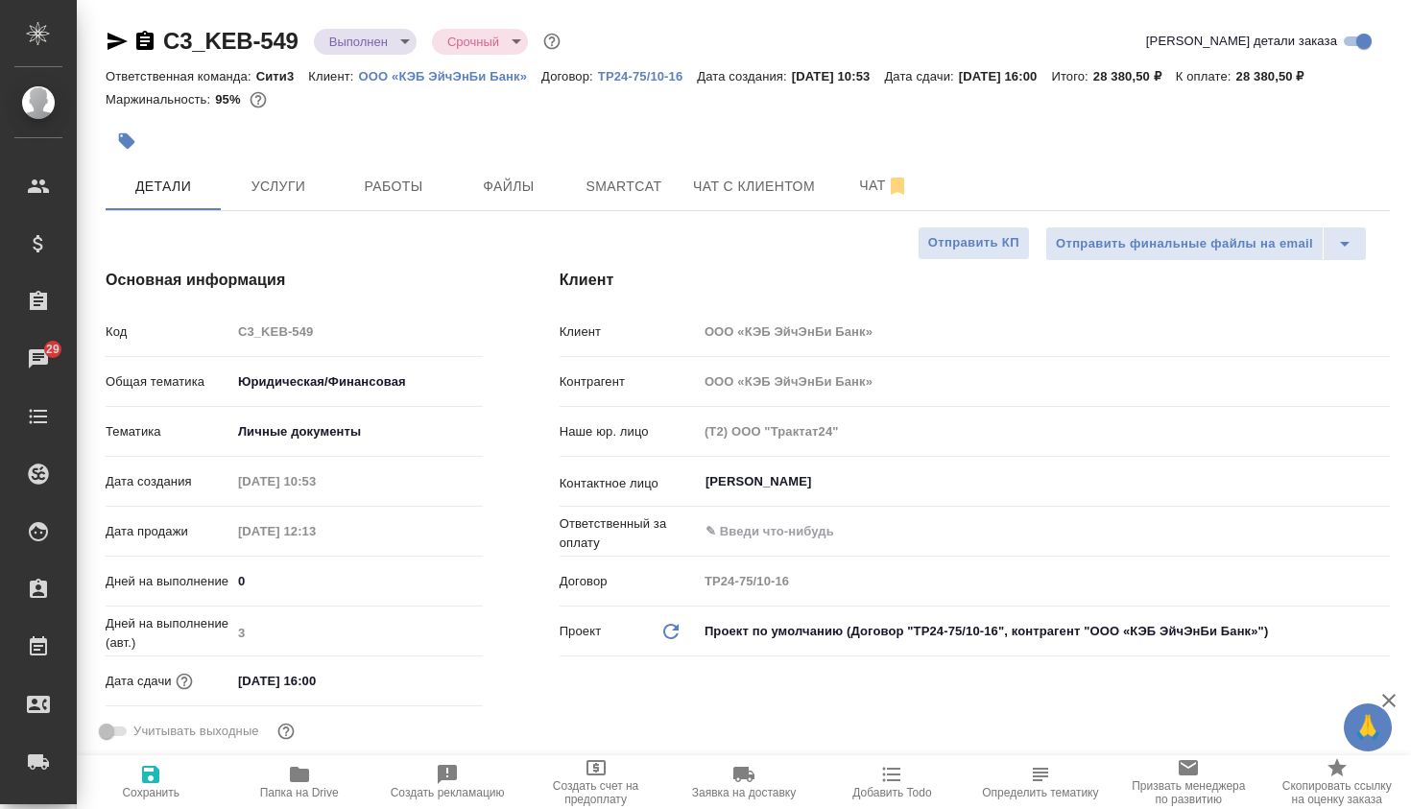
type textarea "x"
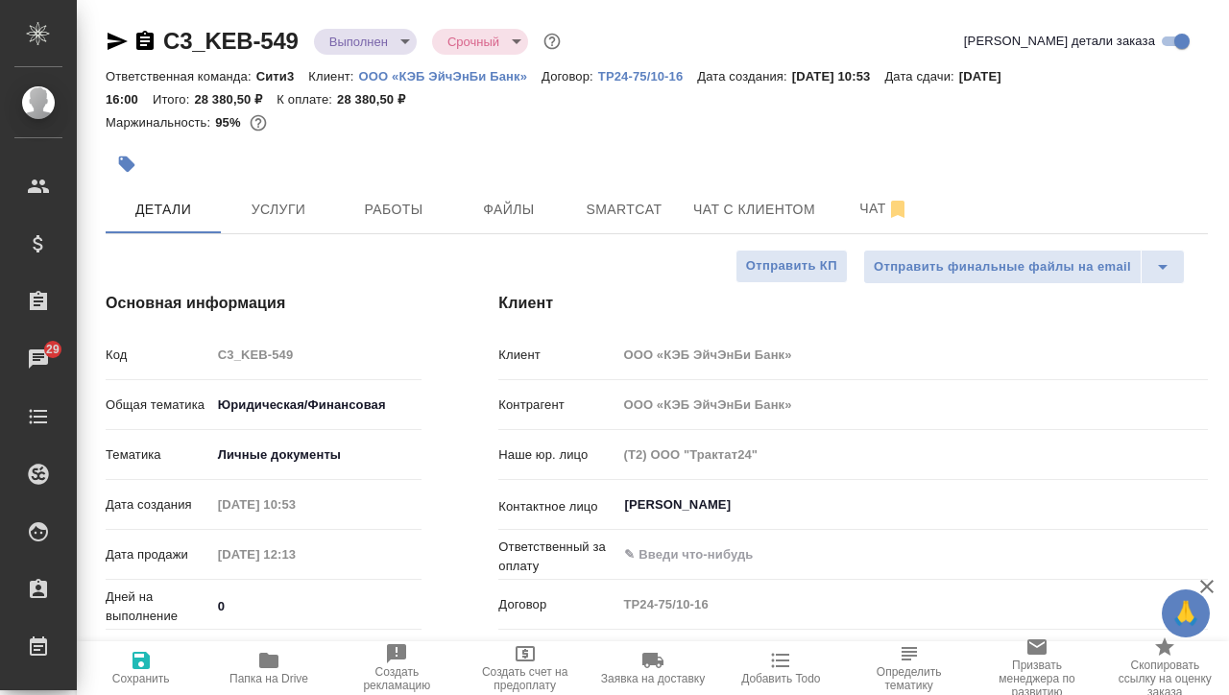
type textarea "x"
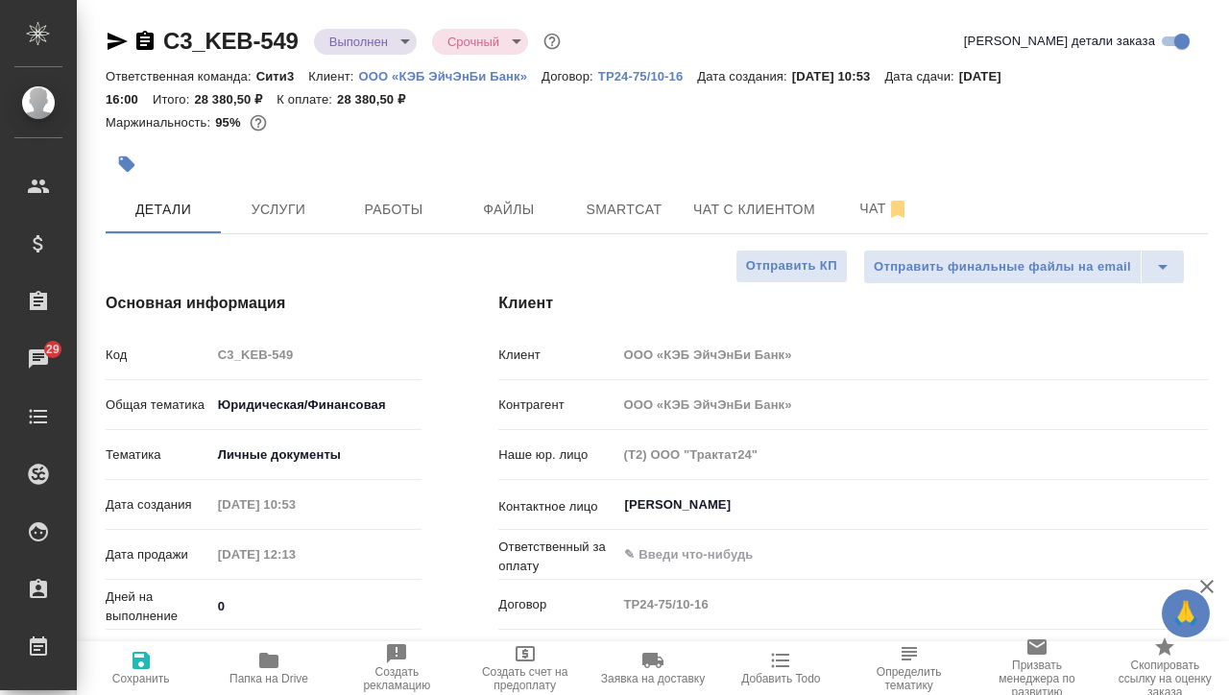
type textarea "x"
click at [294, 196] on button "Услуги" at bounding box center [278, 209] width 115 height 48
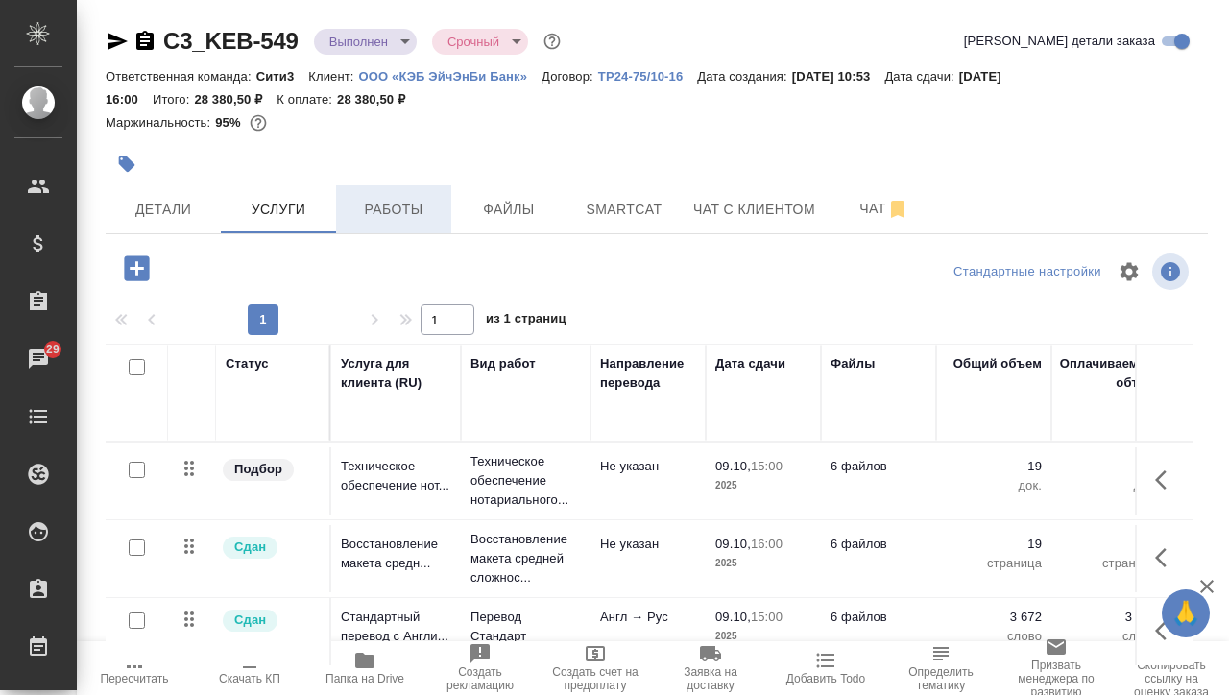
click at [420, 199] on span "Работы" at bounding box center [393, 210] width 92 height 24
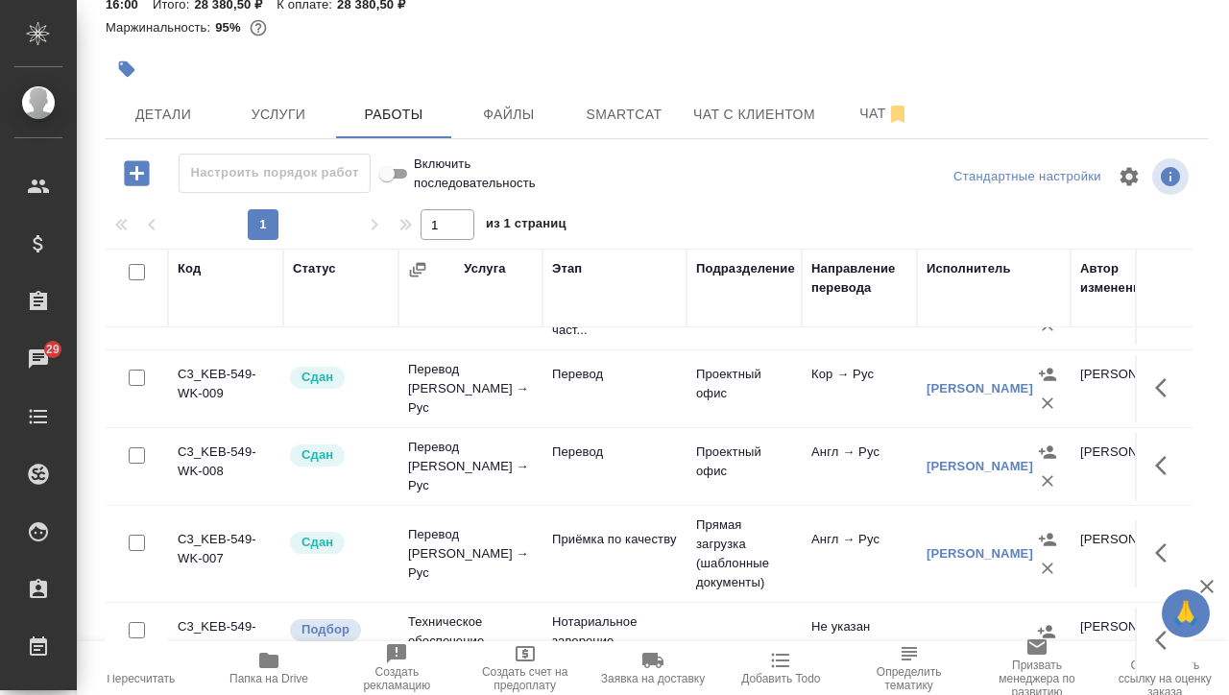
scroll to position [130, 0]
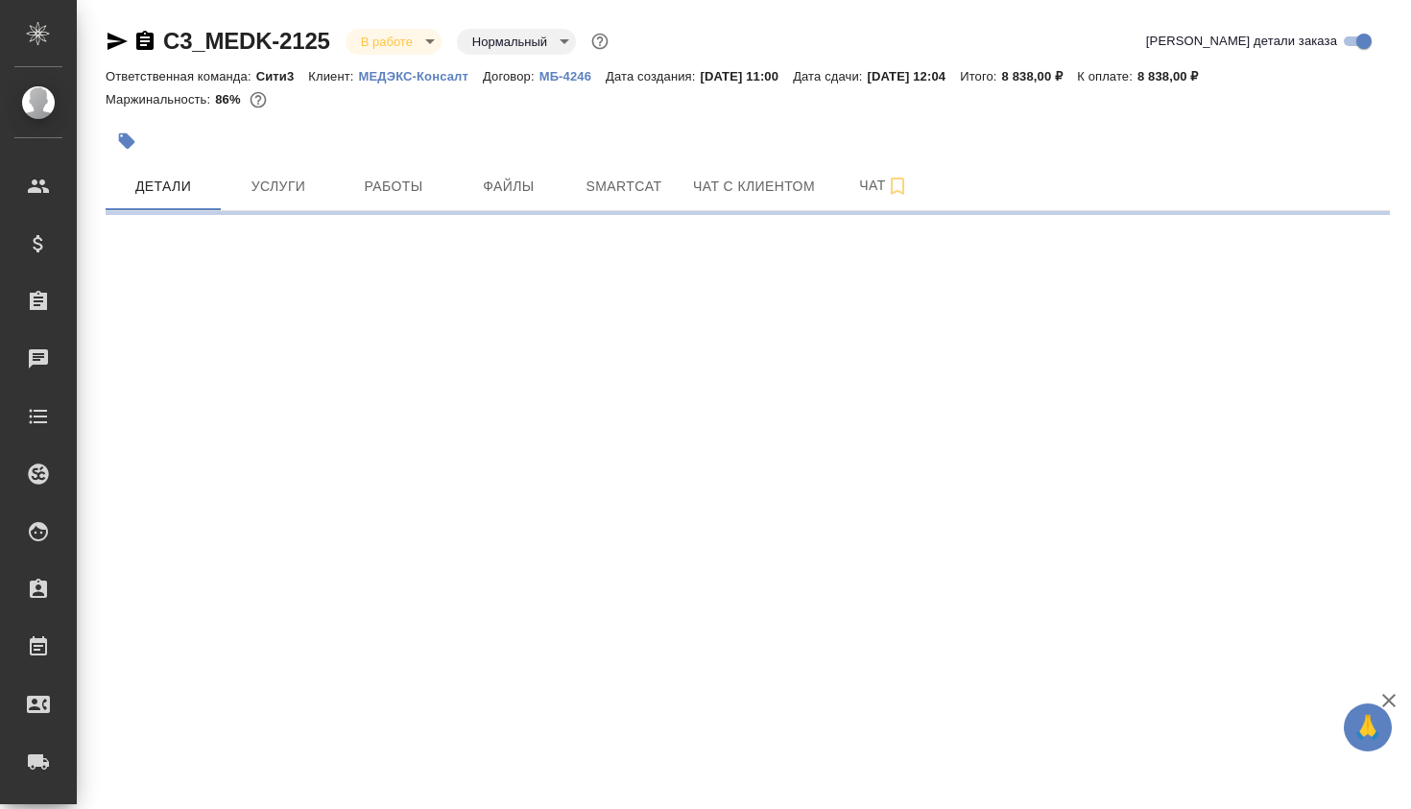
select select "RU"
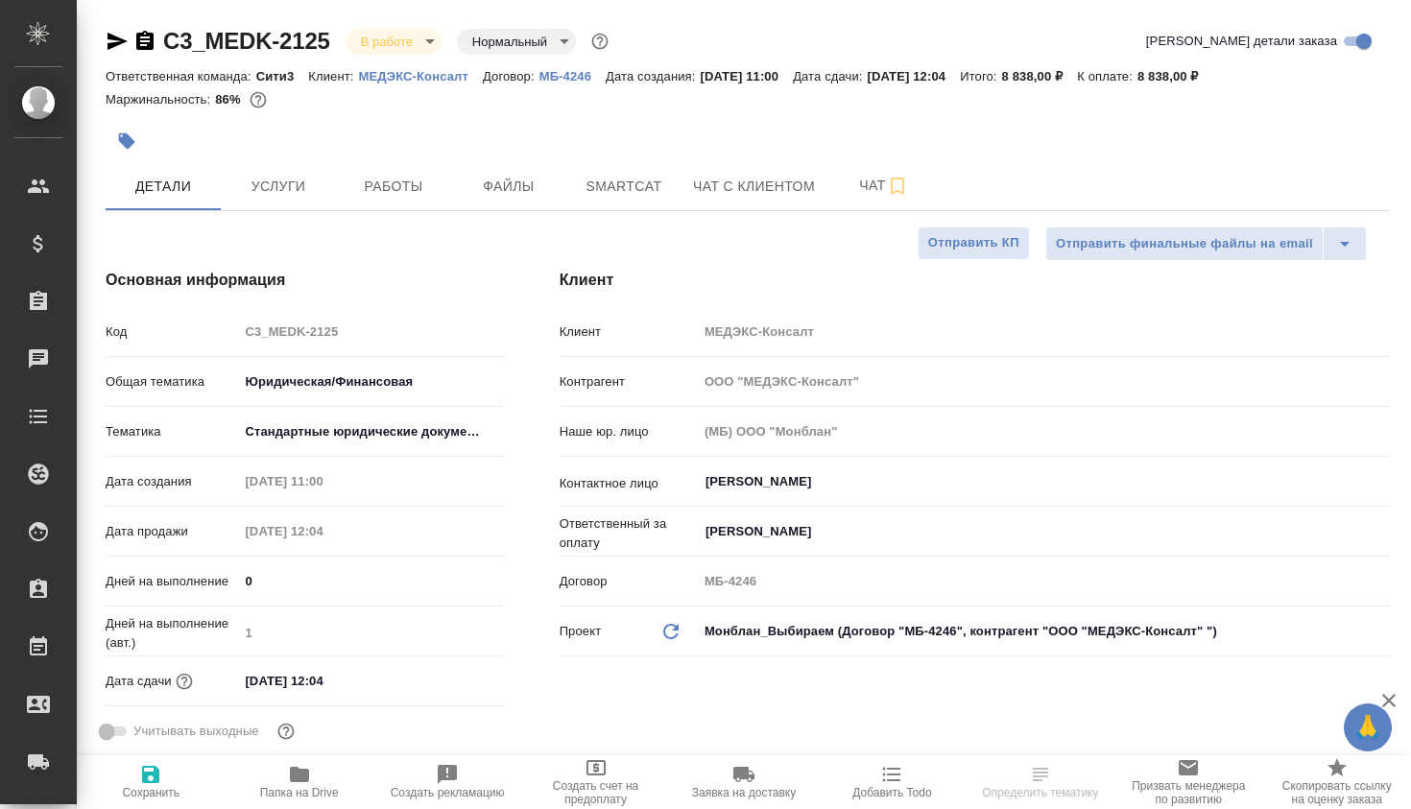
type textarea "x"
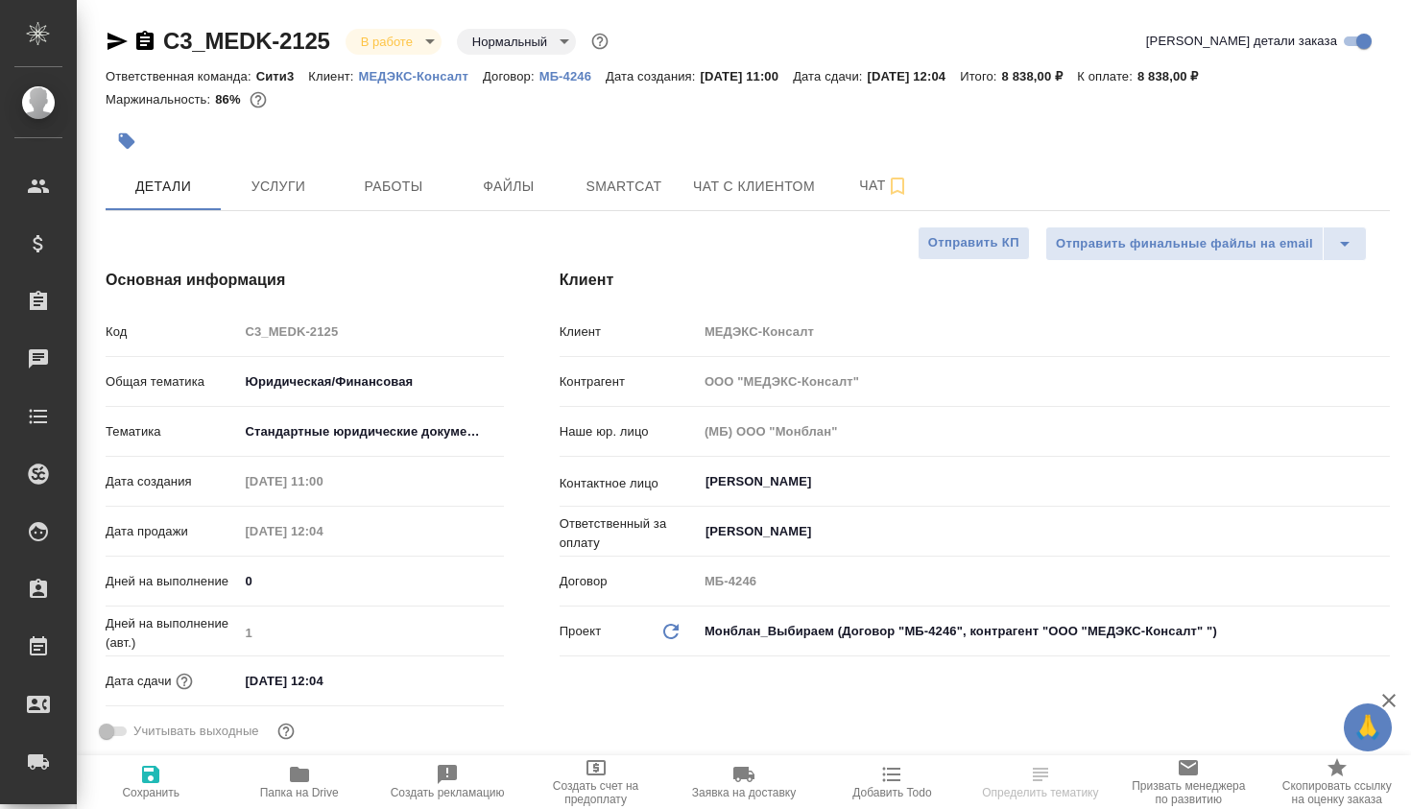
type textarea "x"
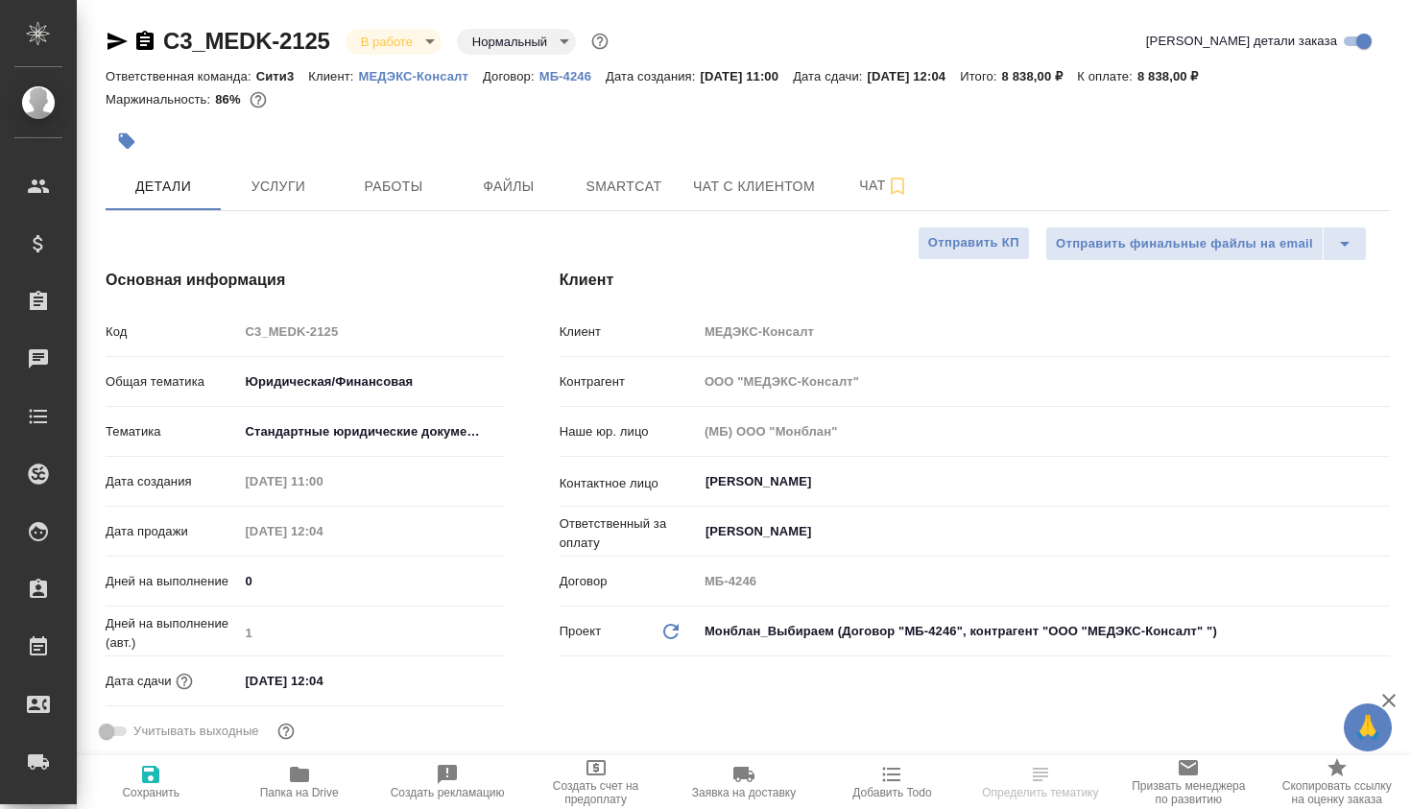
type textarea "x"
select select "RU"
type textarea "x"
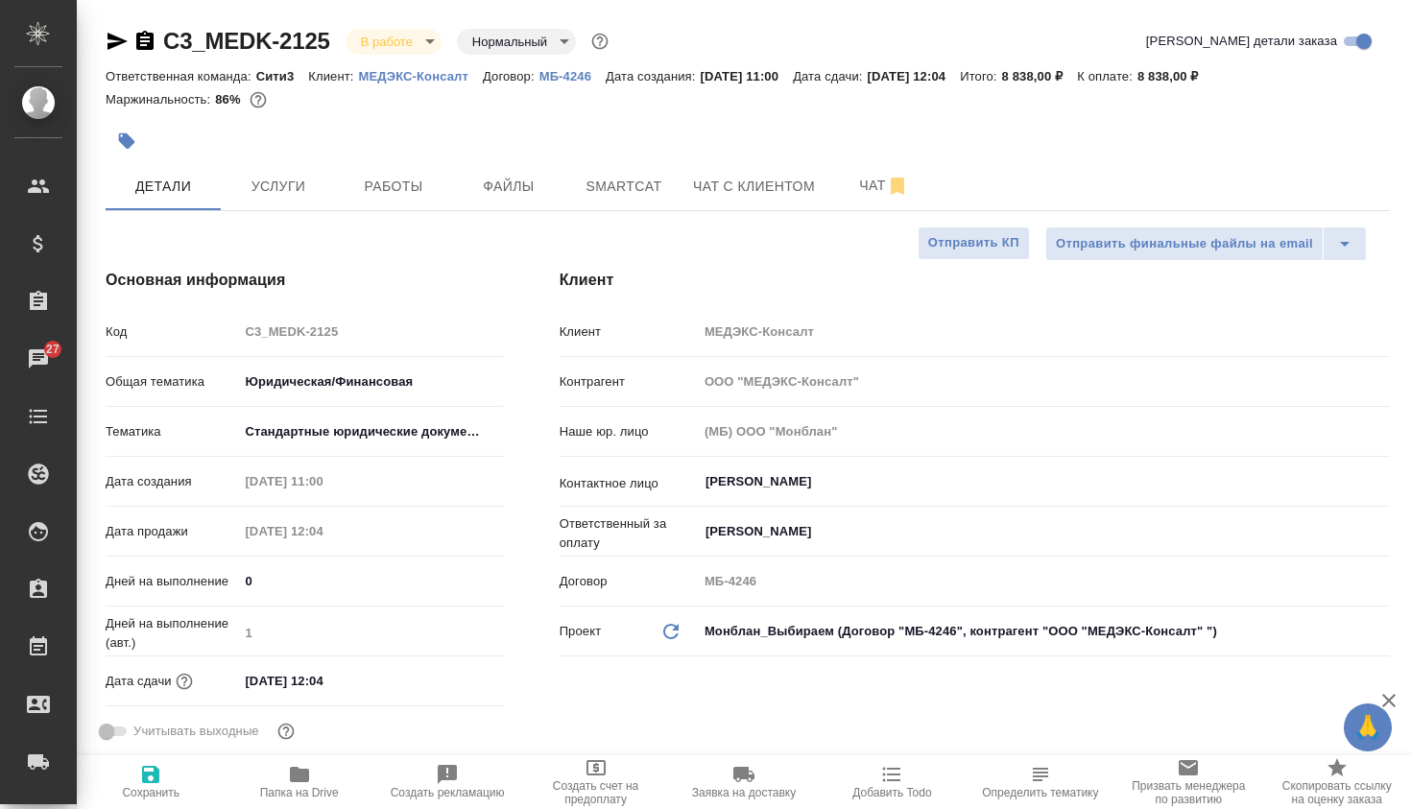
type textarea "x"
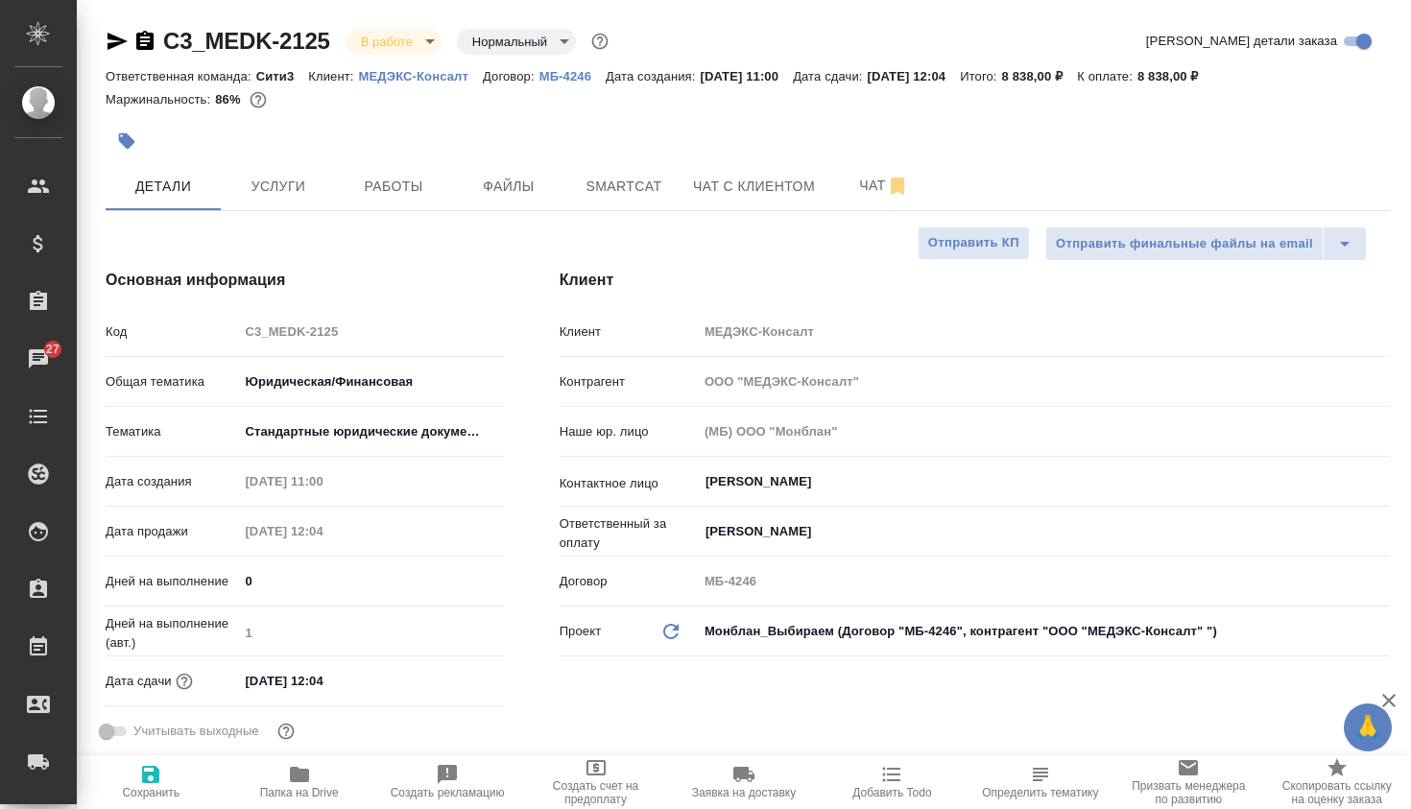
type textarea "x"
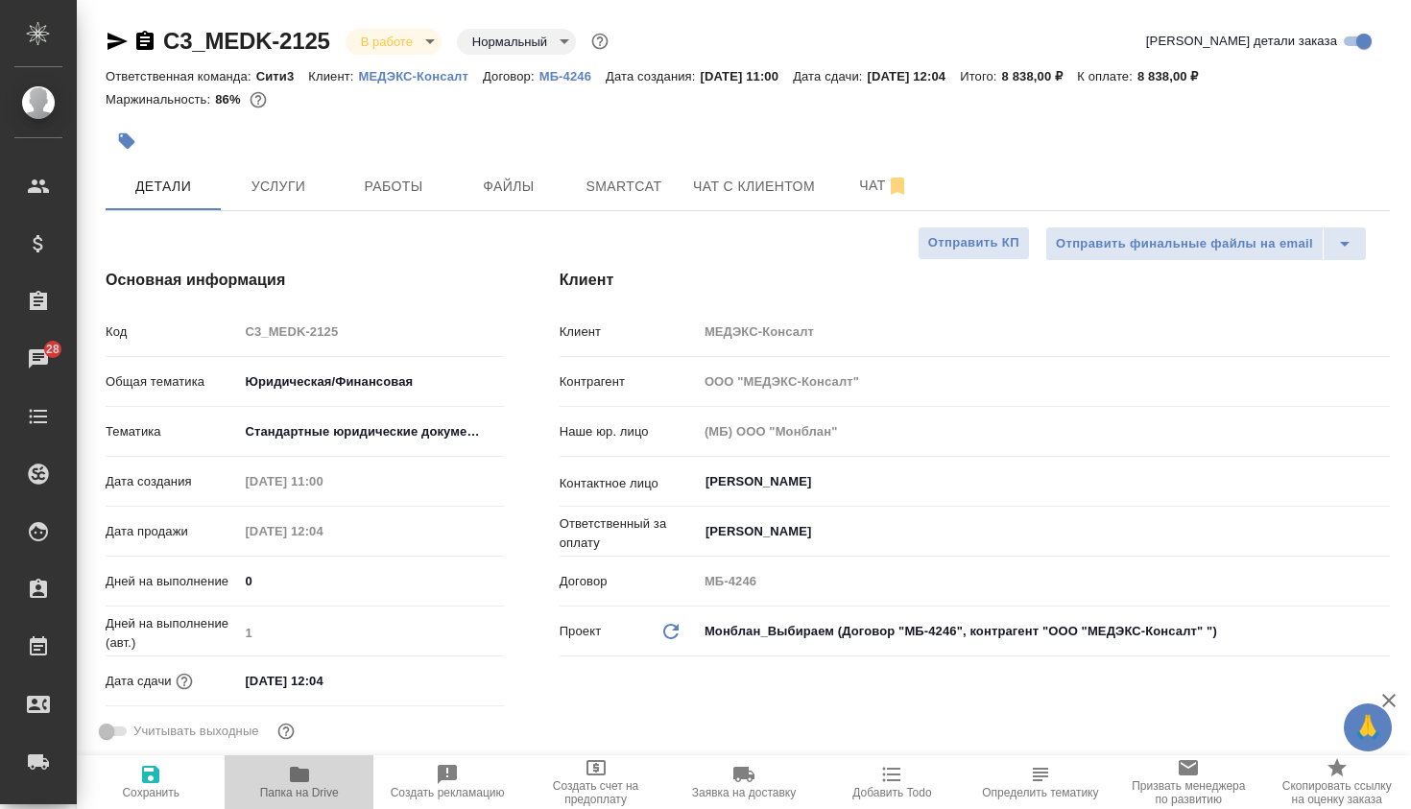
click at [303, 770] on icon "button" at bounding box center [299, 774] width 19 height 15
type textarea "x"
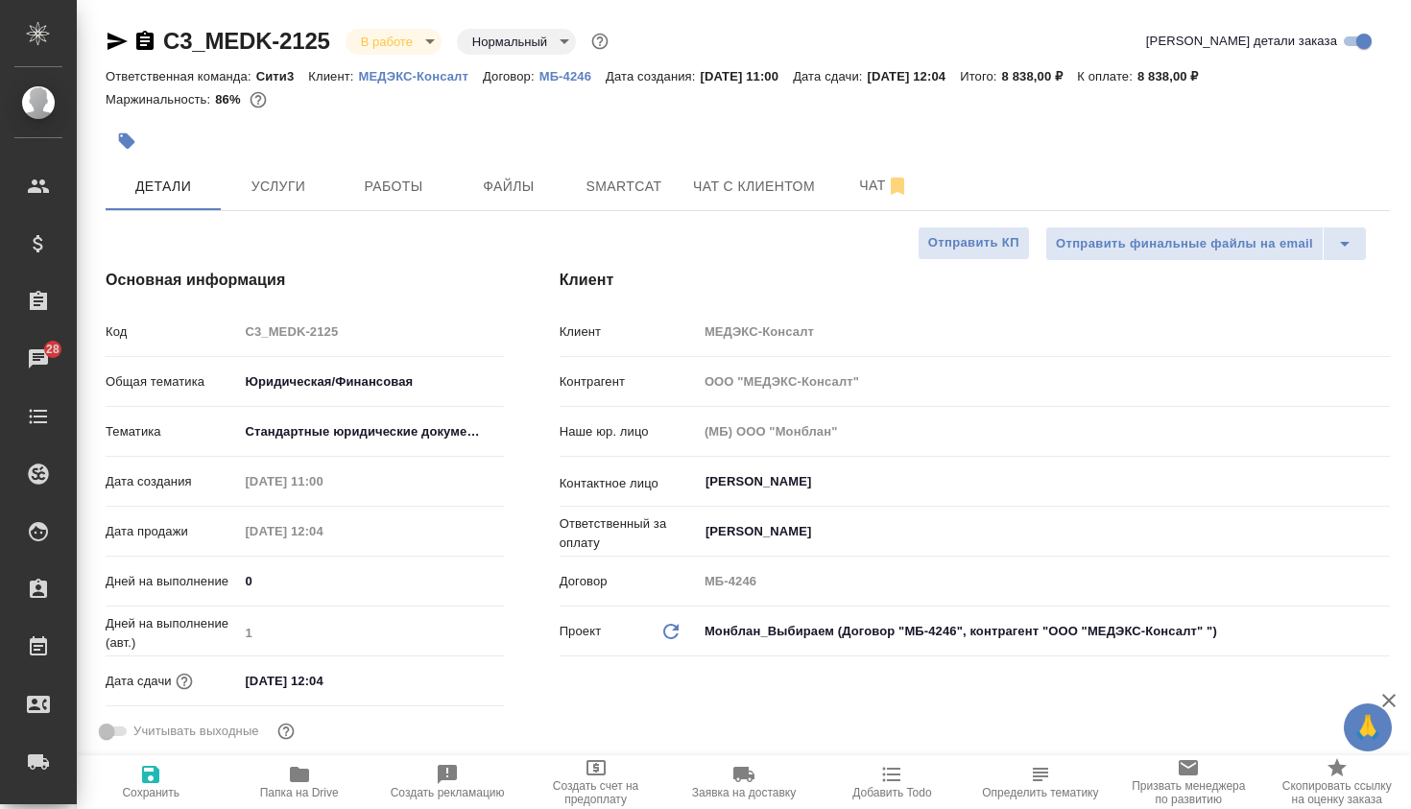
type textarea "x"
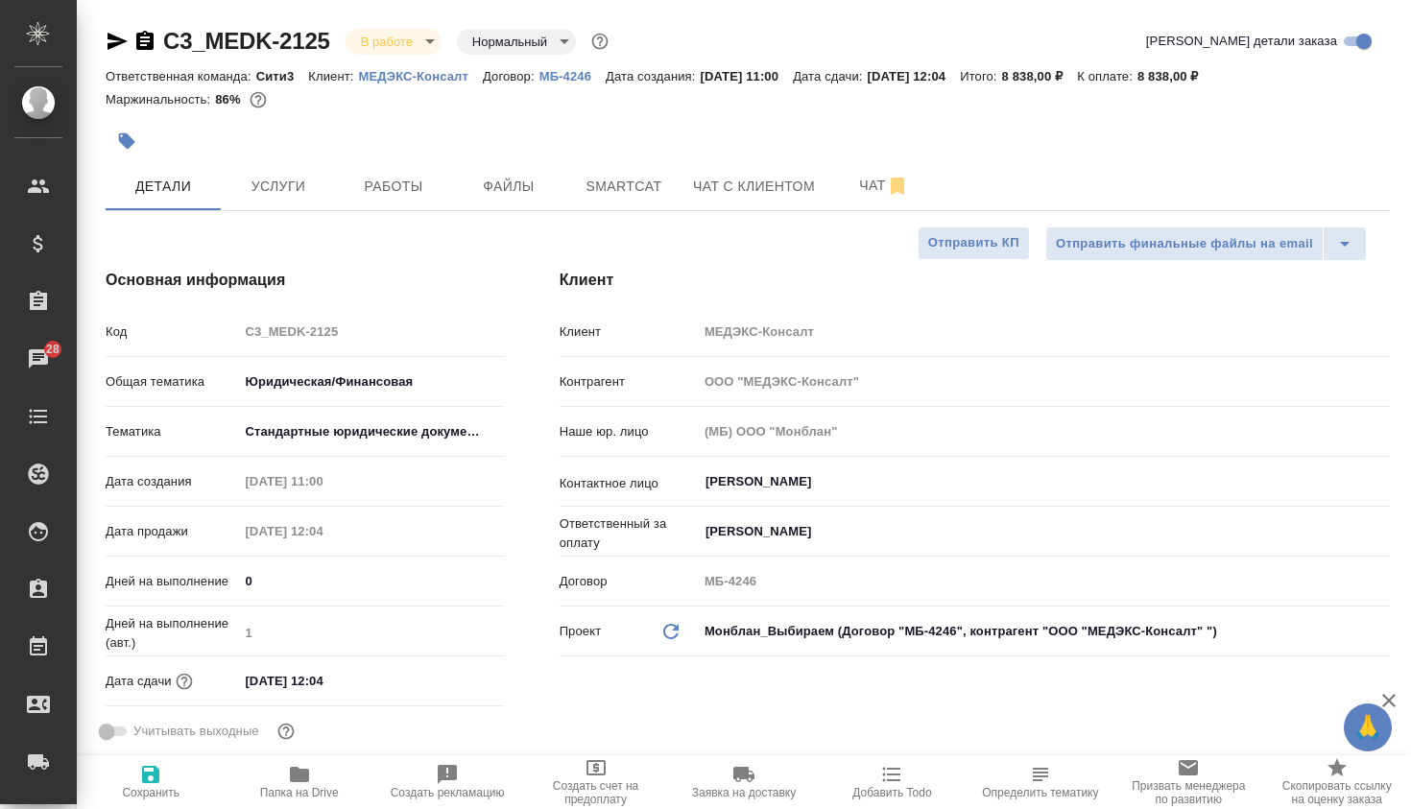
type textarea "x"
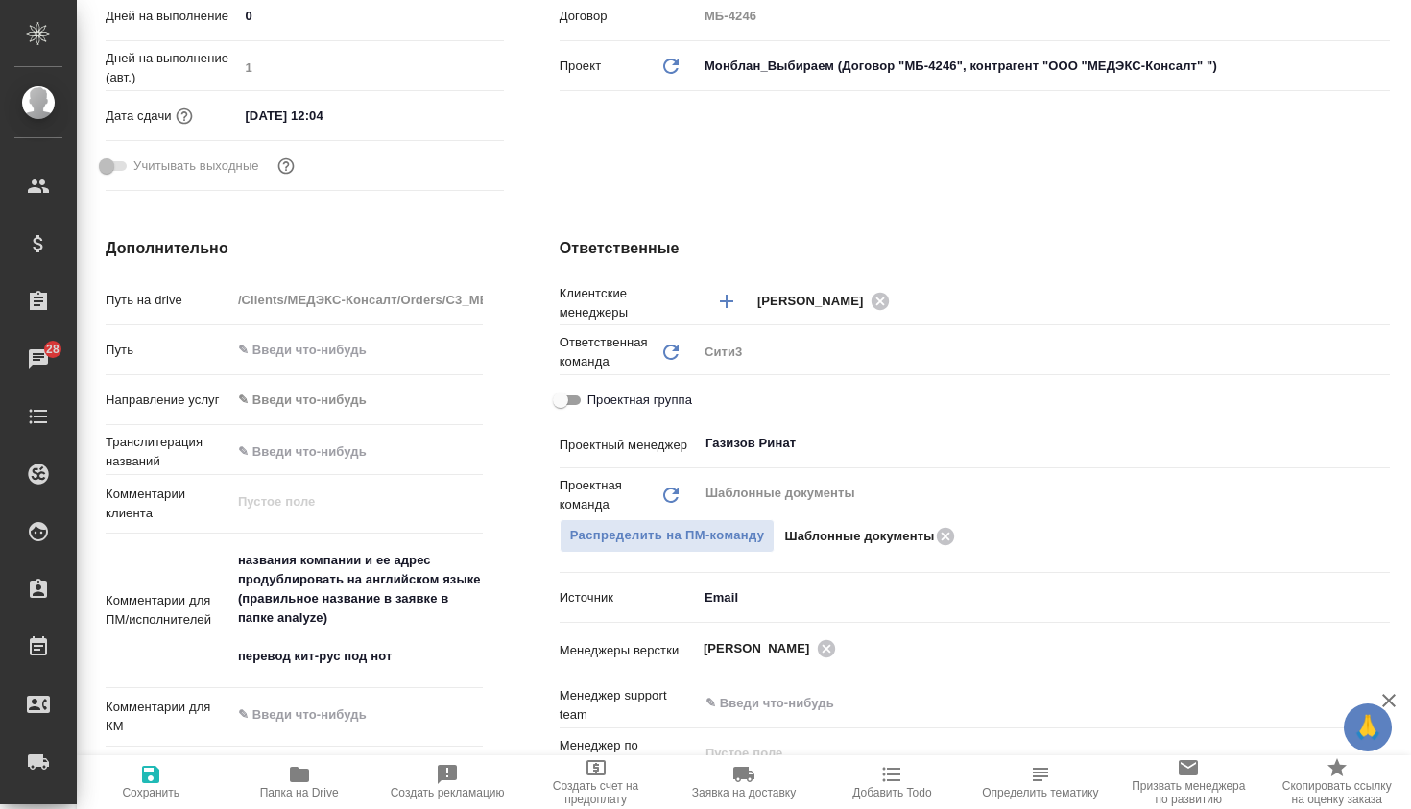
scroll to position [572, 0]
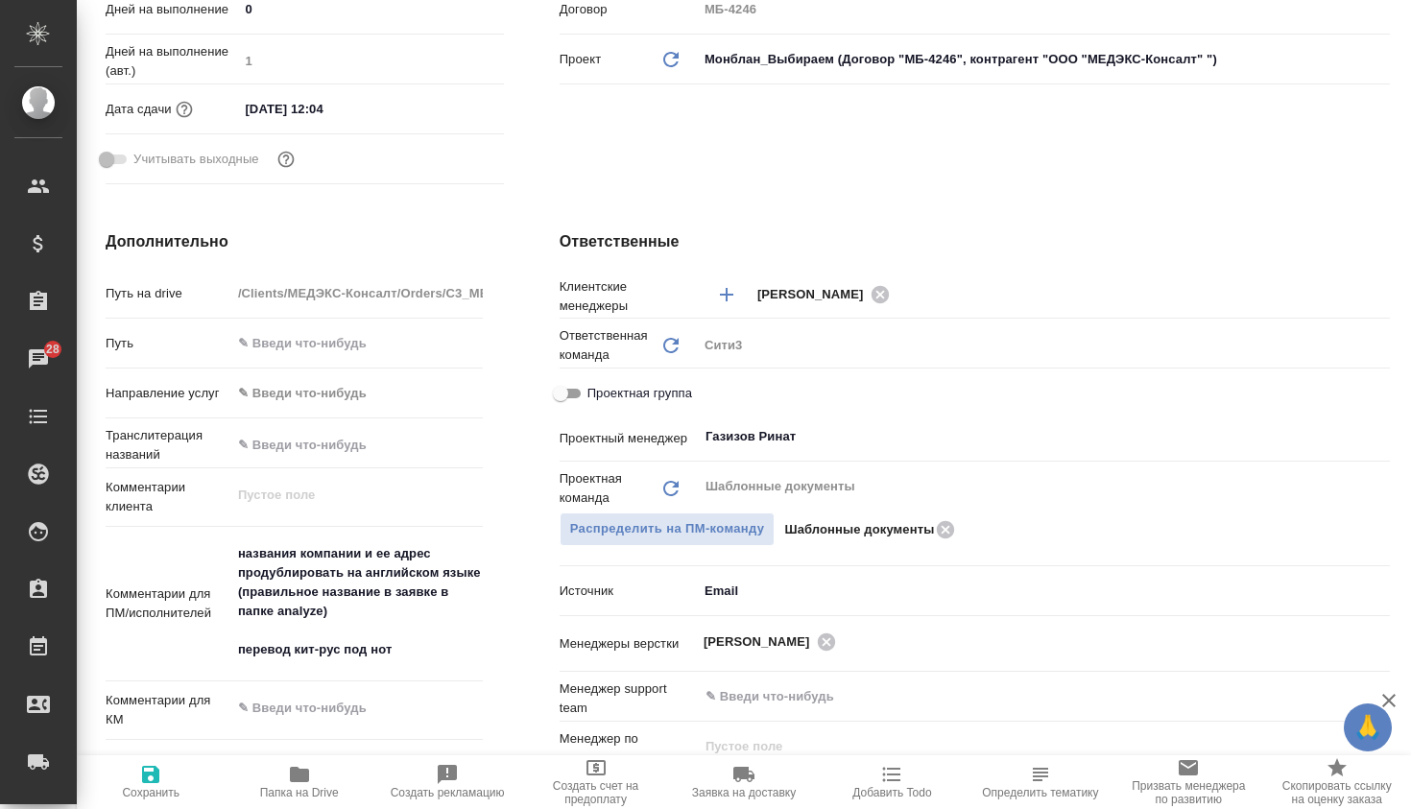
type textarea "x"
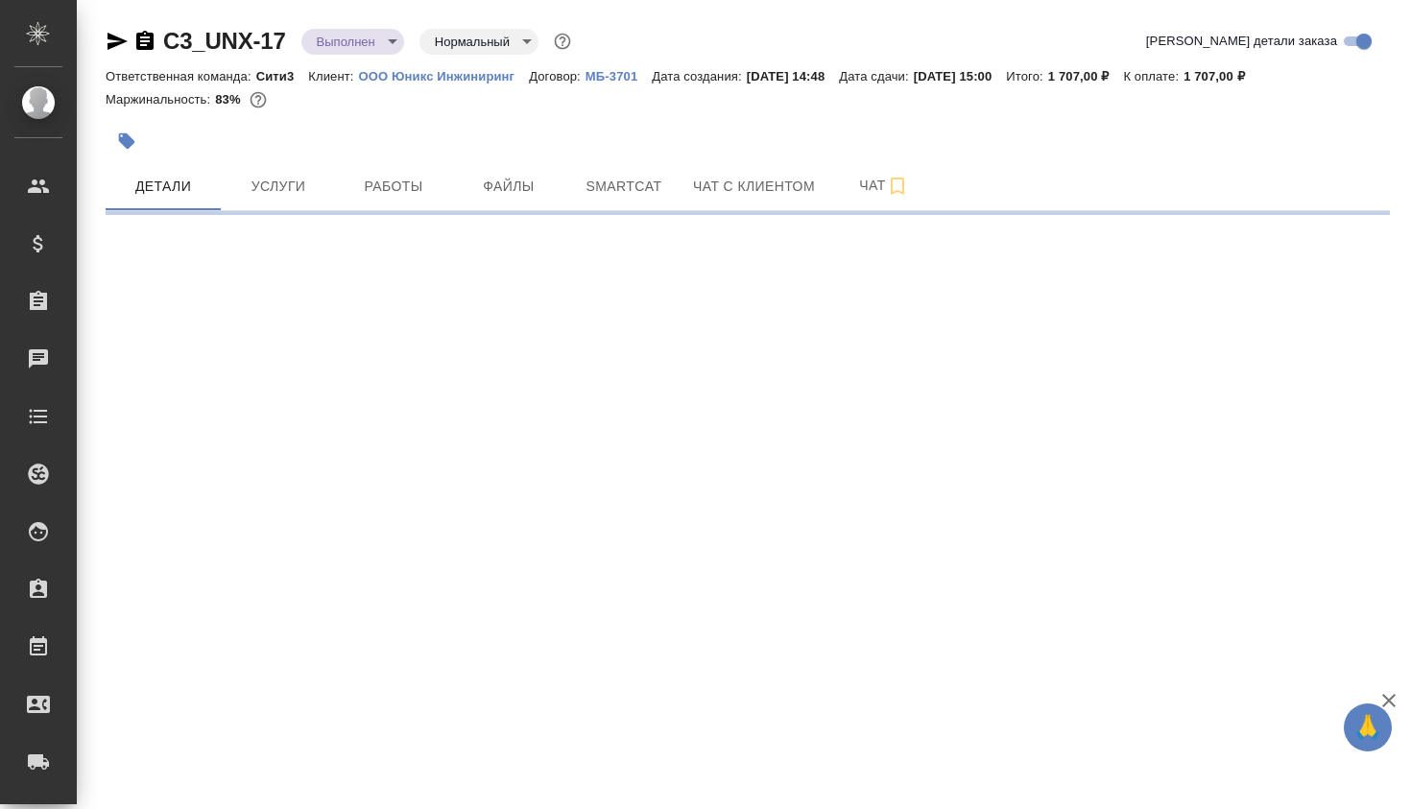
select select "RU"
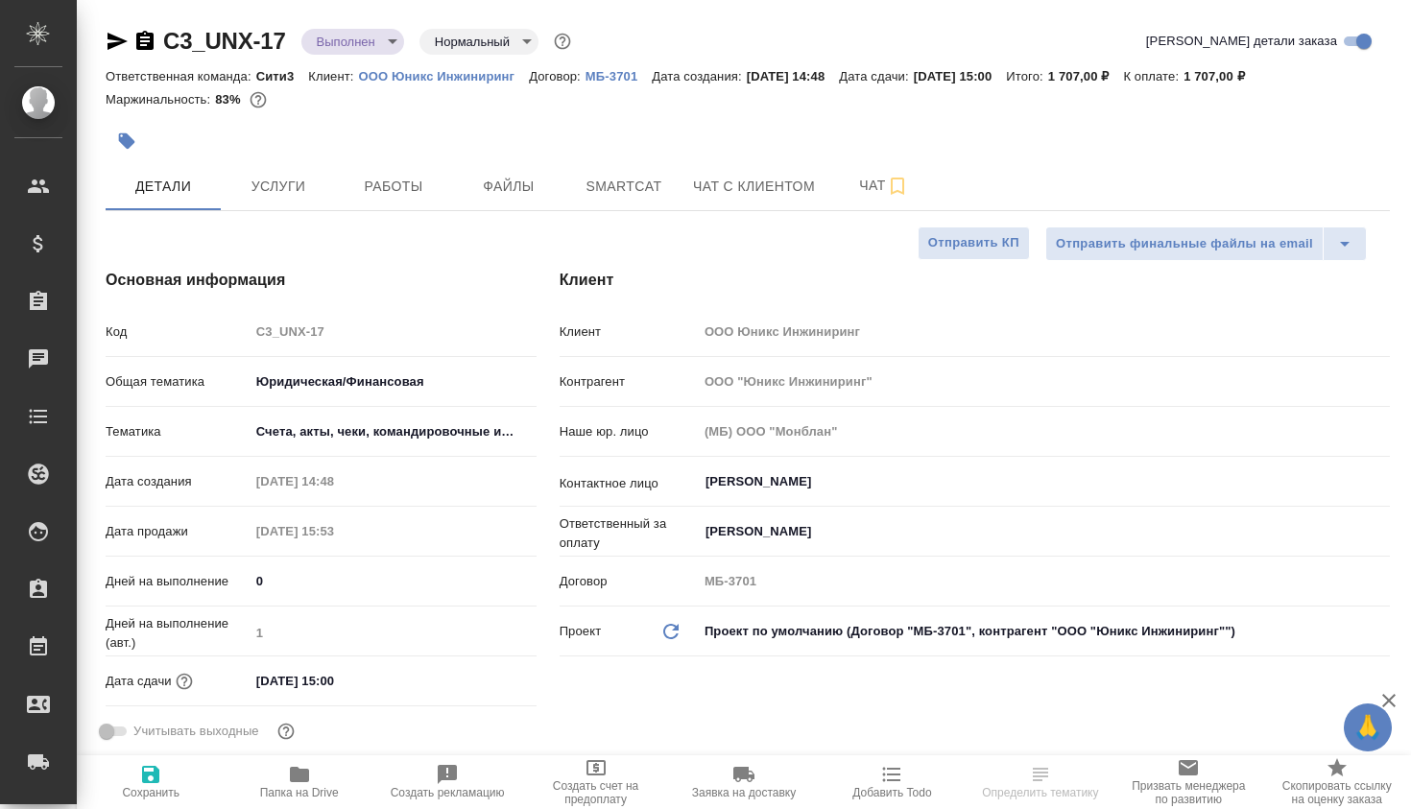
type textarea "x"
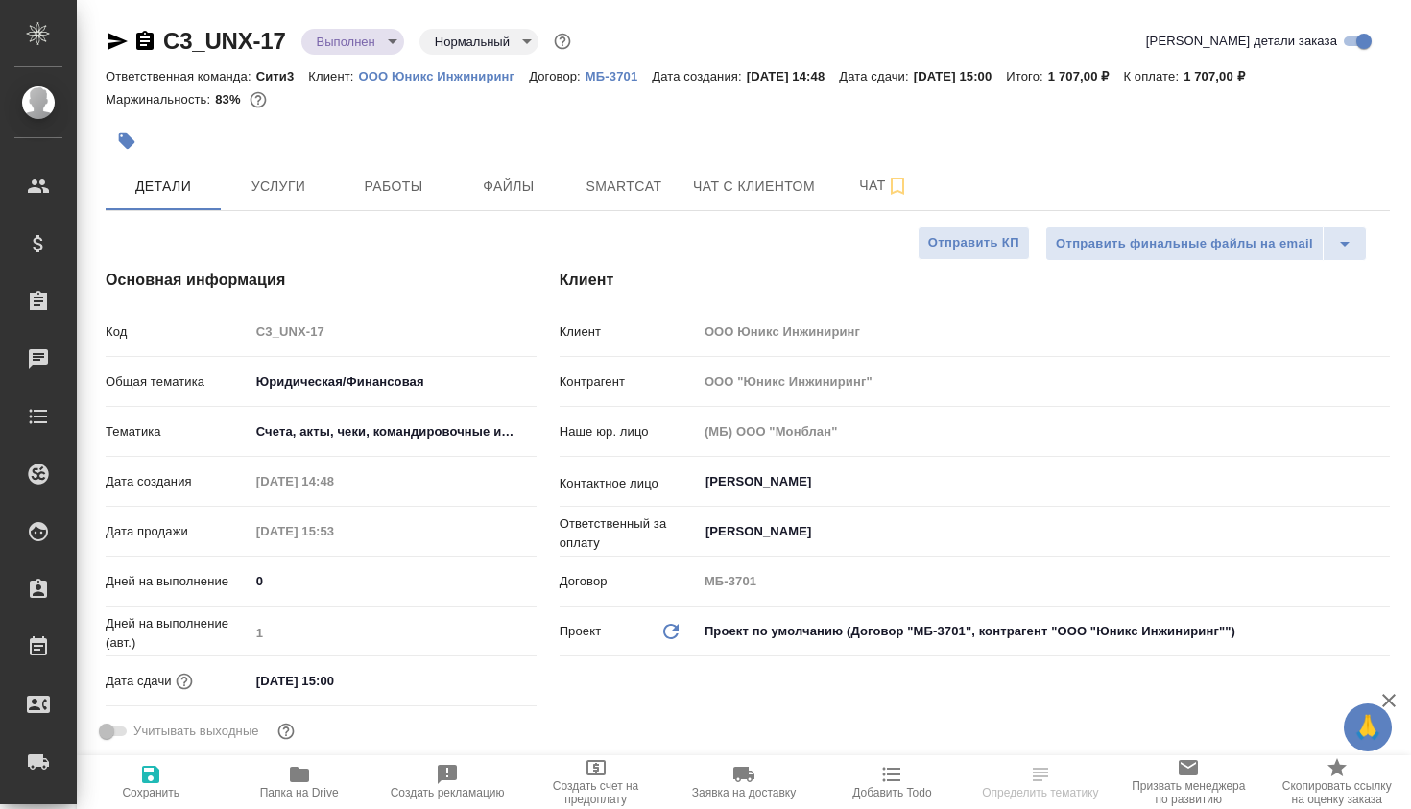
type textarea "x"
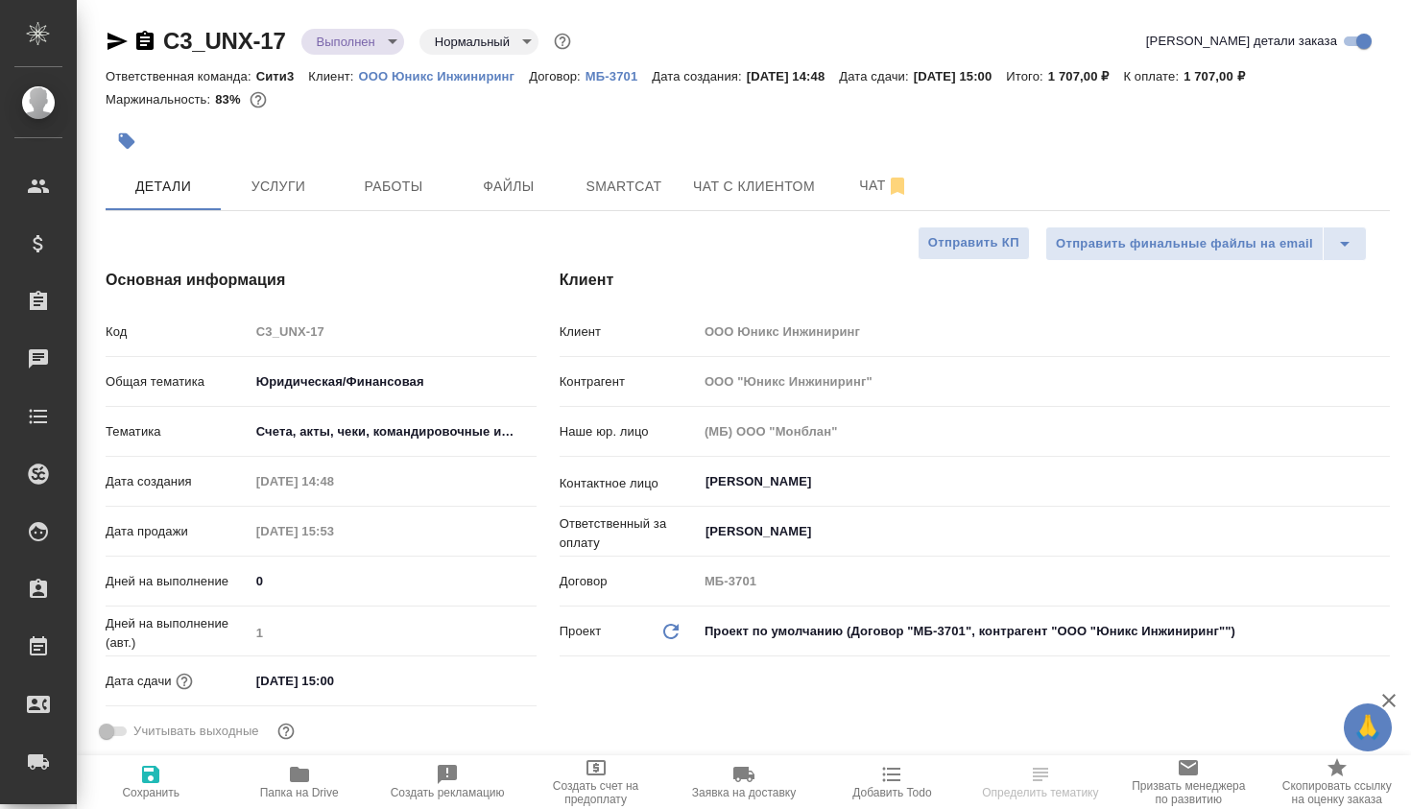
type textarea "x"
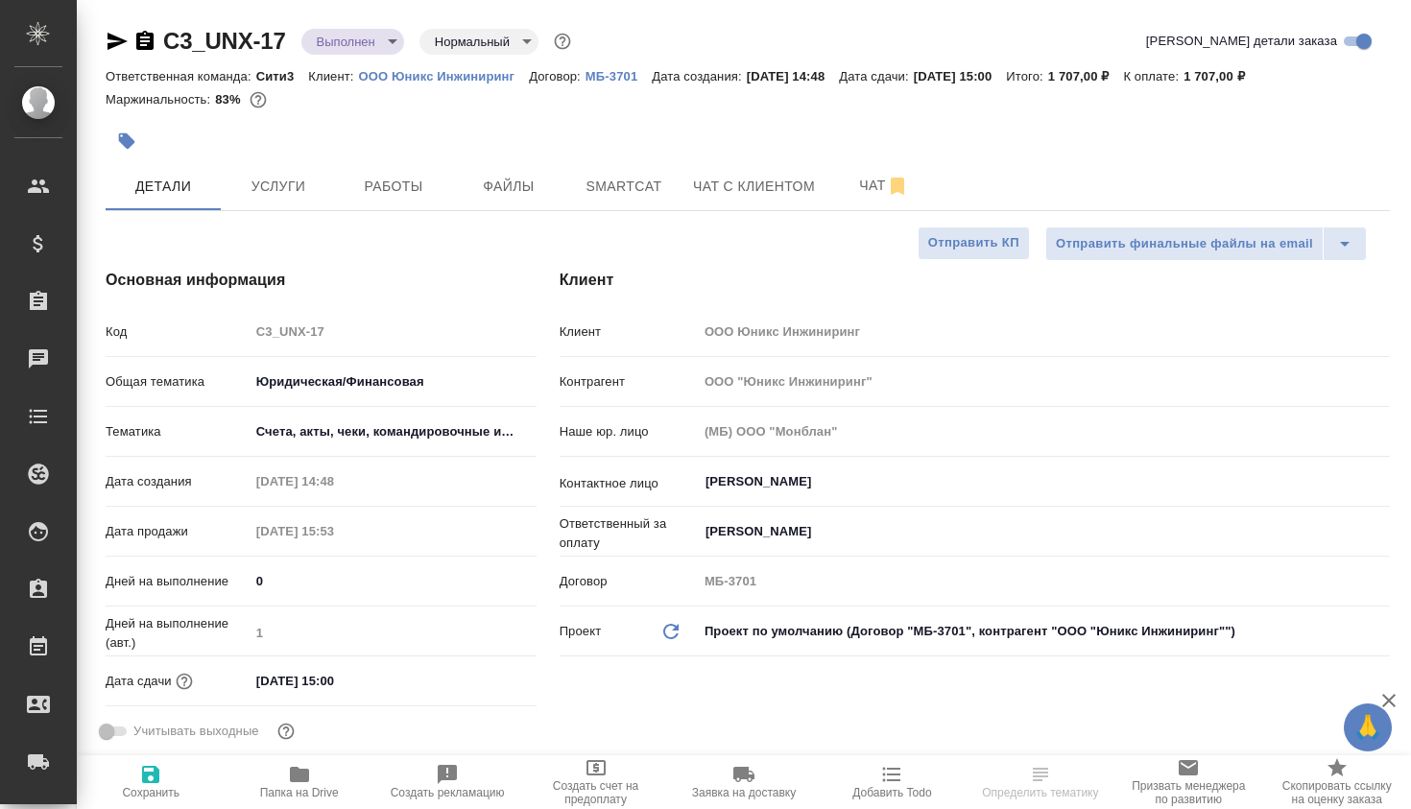
type textarea "x"
select select "RU"
type textarea "x"
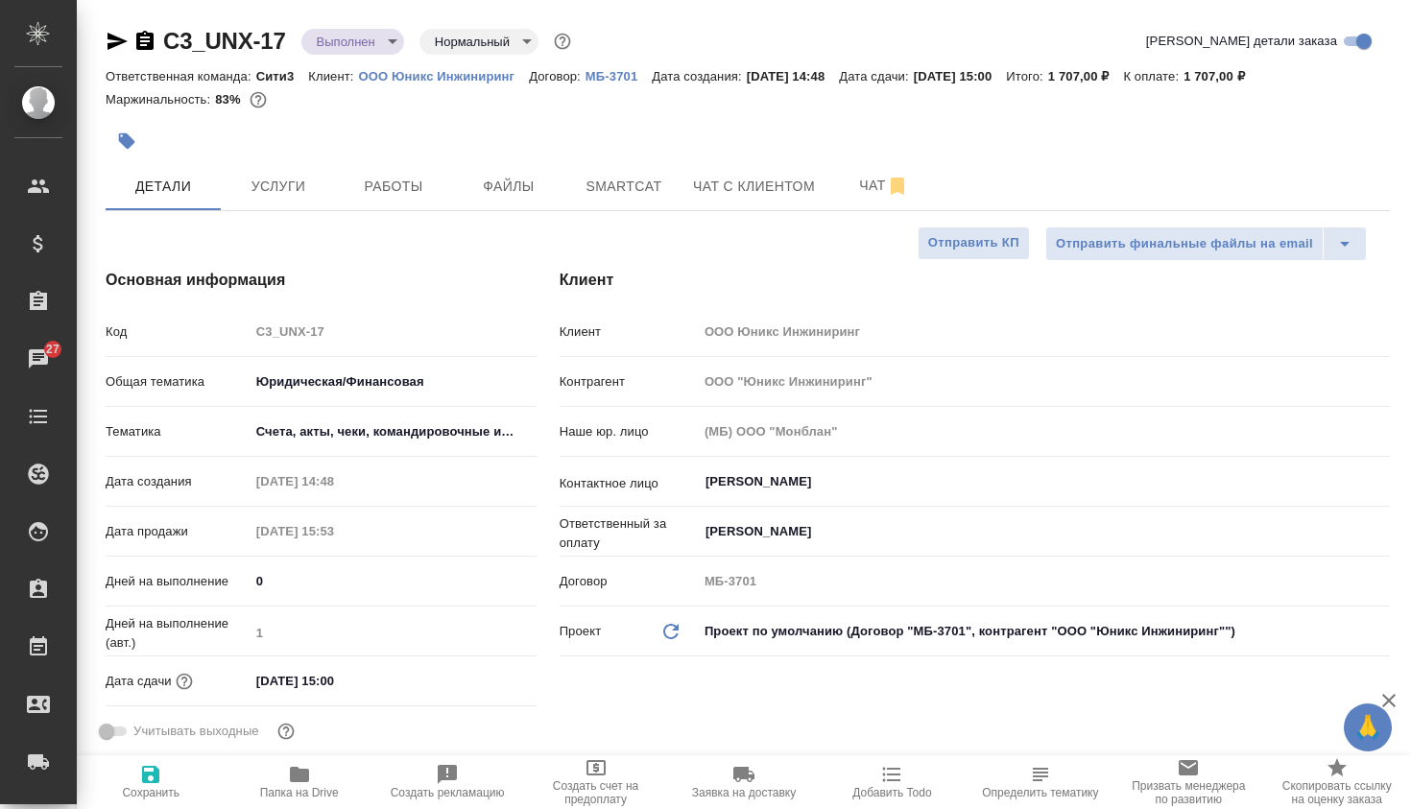
type textarea "x"
click at [315, 780] on span "Папка на Drive" at bounding box center [298, 781] width 125 height 36
type textarea "x"
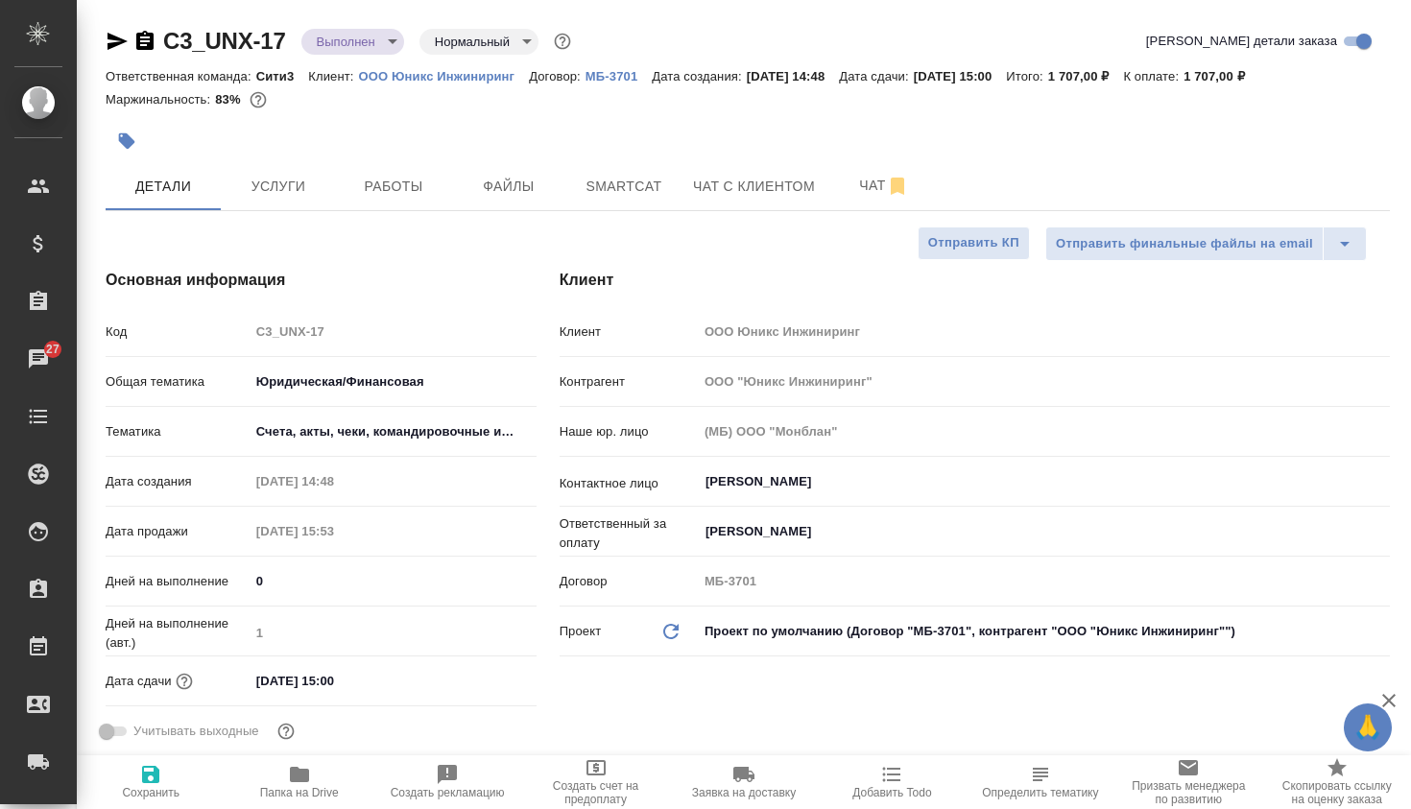
type textarea "x"
click at [478, 197] on span "Файлы" at bounding box center [509, 187] width 92 height 24
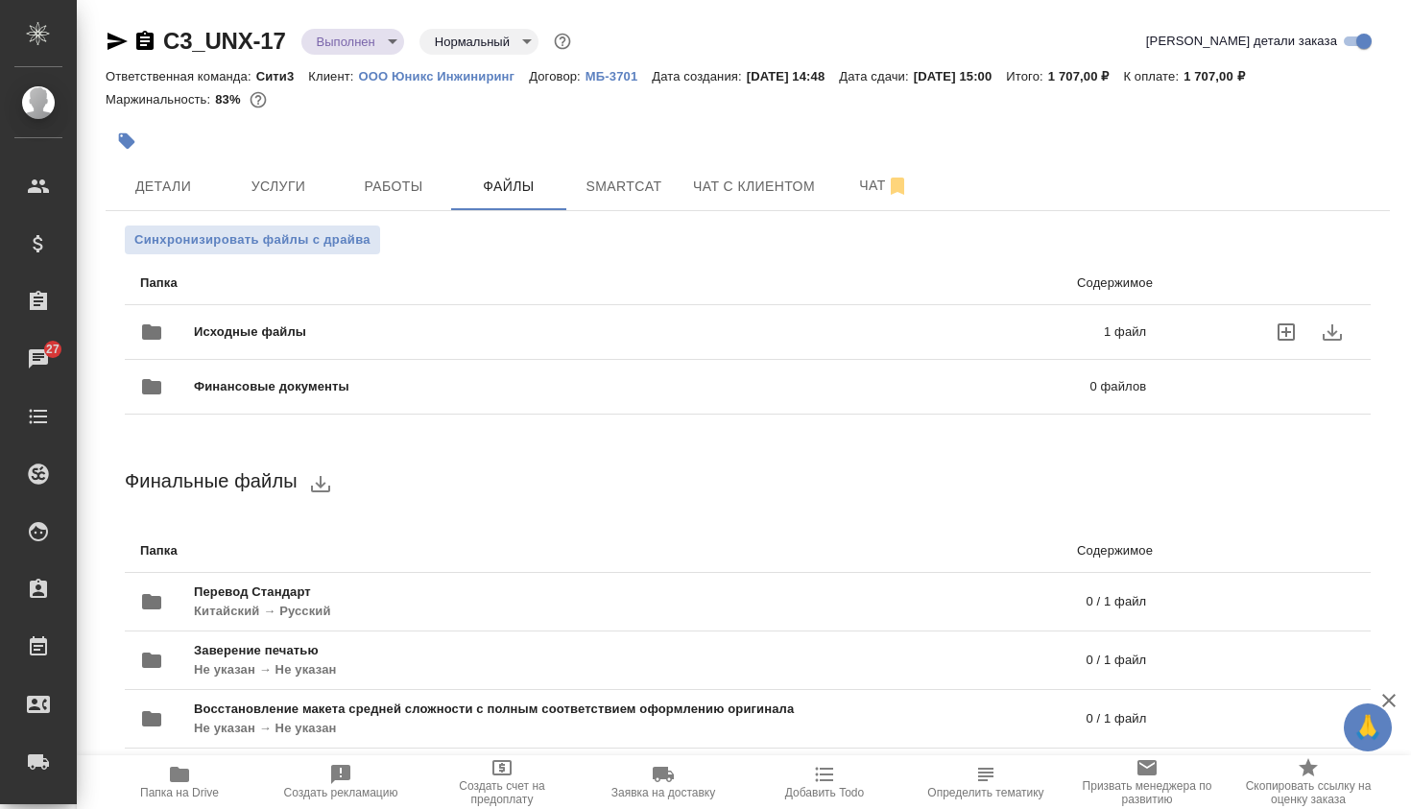
click at [484, 300] on div "Исходные файлы 1 файл" at bounding box center [643, 332] width 1044 height 84
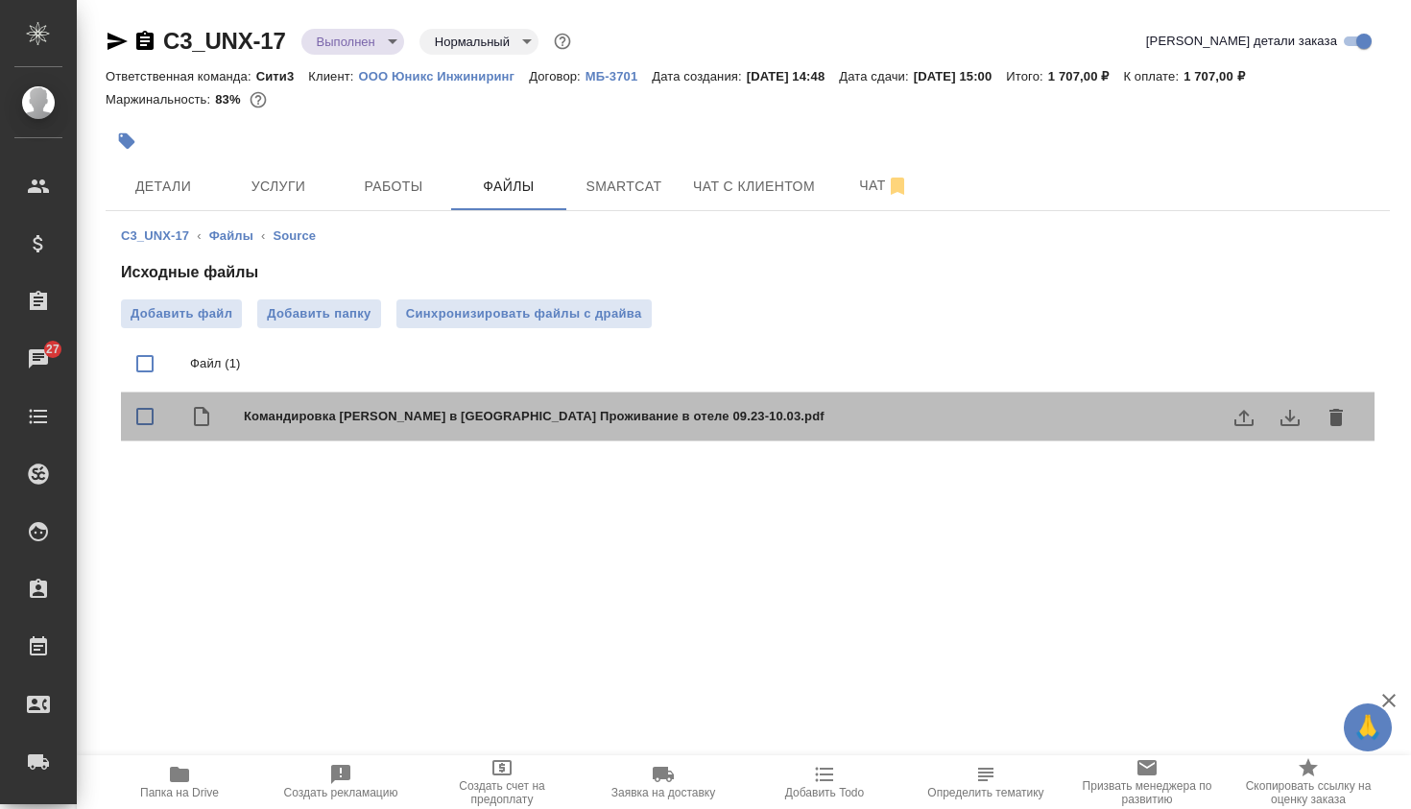
click at [381, 418] on span "Командировка [PERSON_NAME] в [GEOGRAPHIC_DATA] Проживание в отеле 09.23-10.03.p…" at bounding box center [786, 416] width 1085 height 19
checkbox input "true"
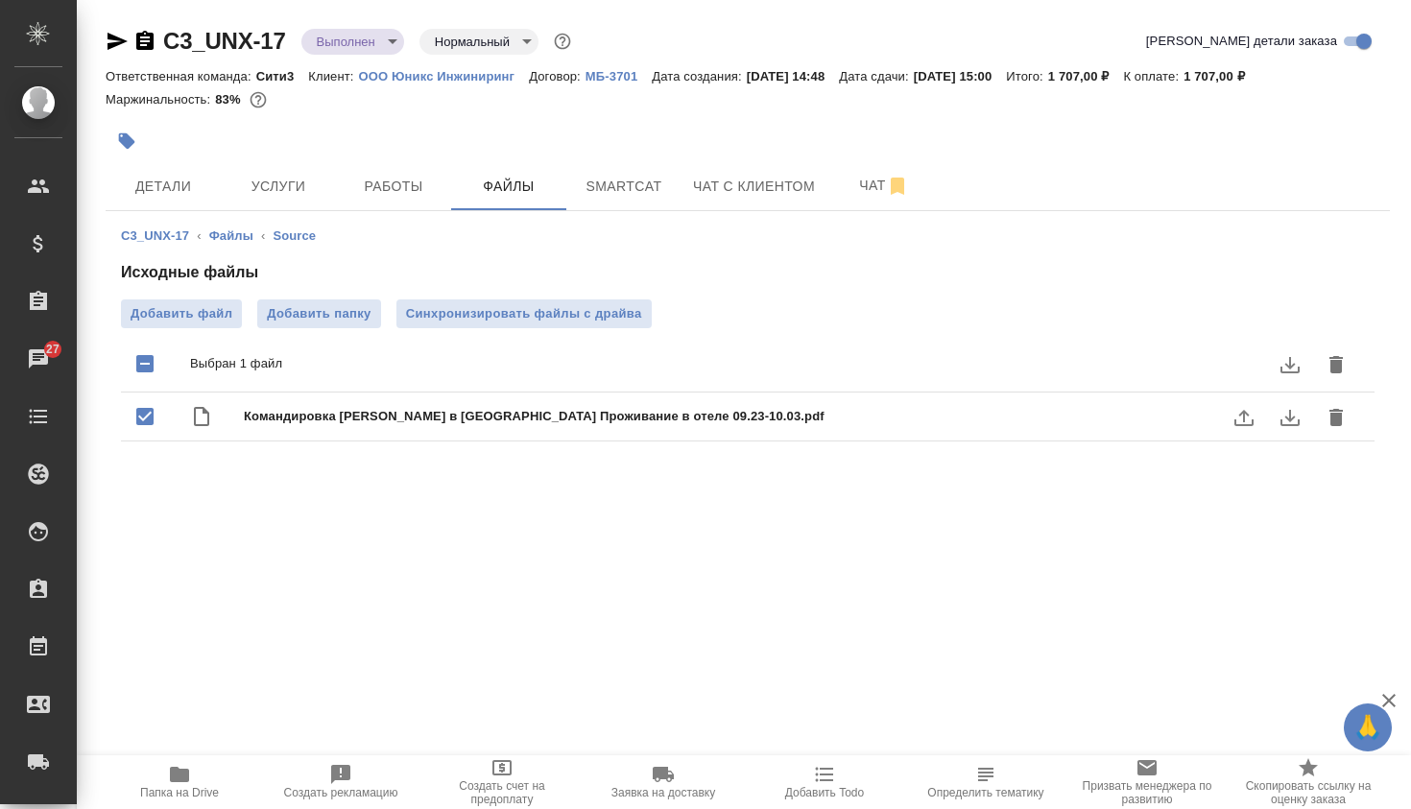
click at [1298, 411] on icon "download" at bounding box center [1289, 417] width 23 height 23
click at [148, 187] on span "Детали" at bounding box center [163, 187] width 92 height 24
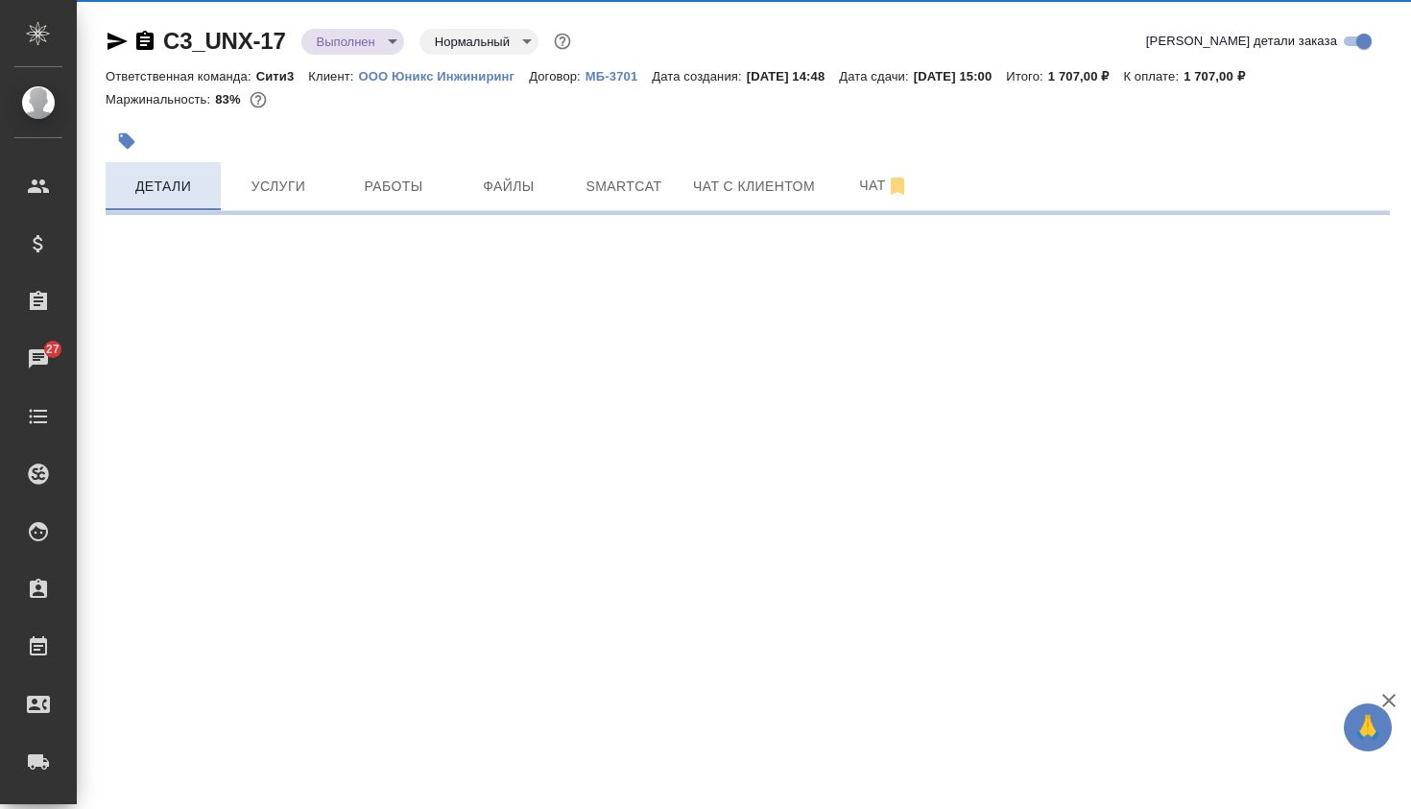
select select "RU"
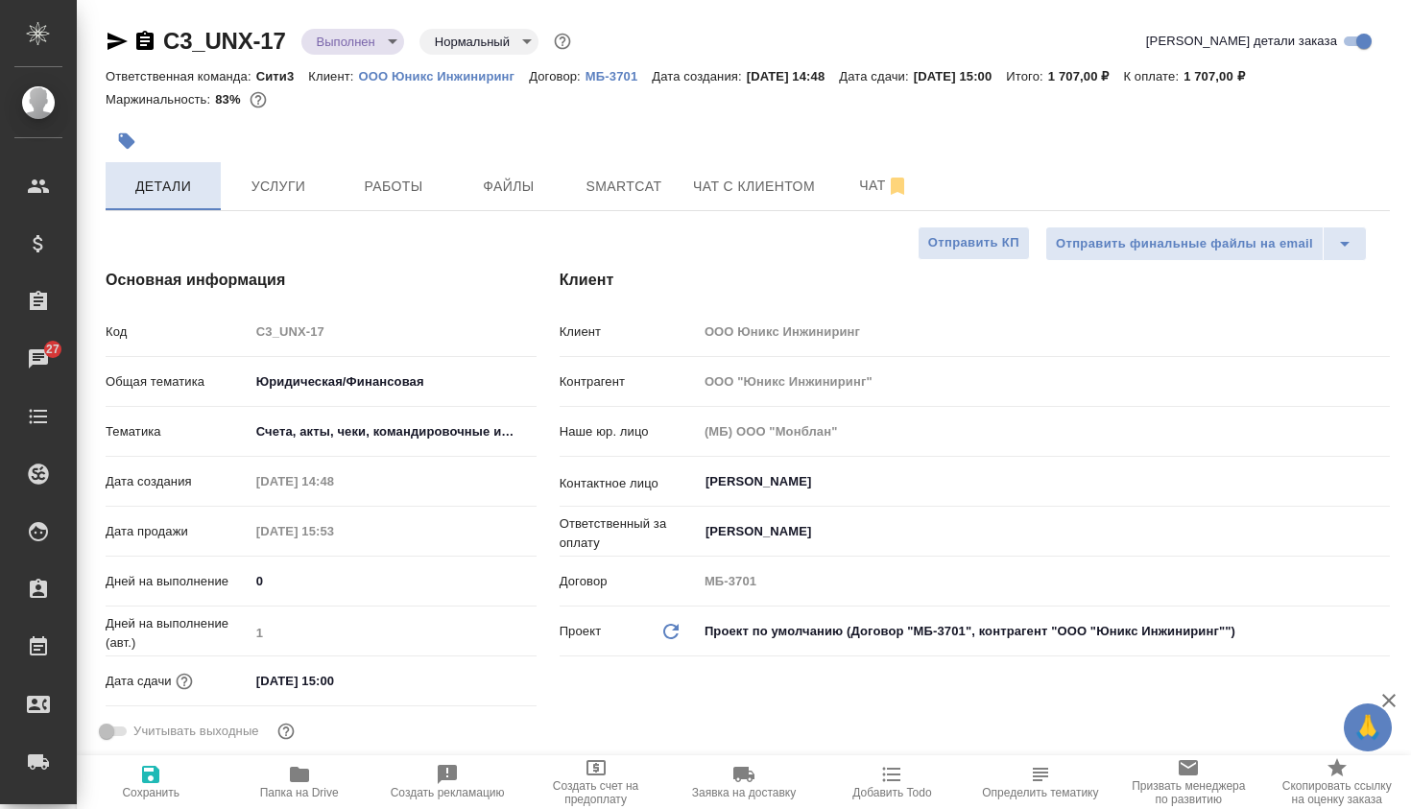
type textarea "x"
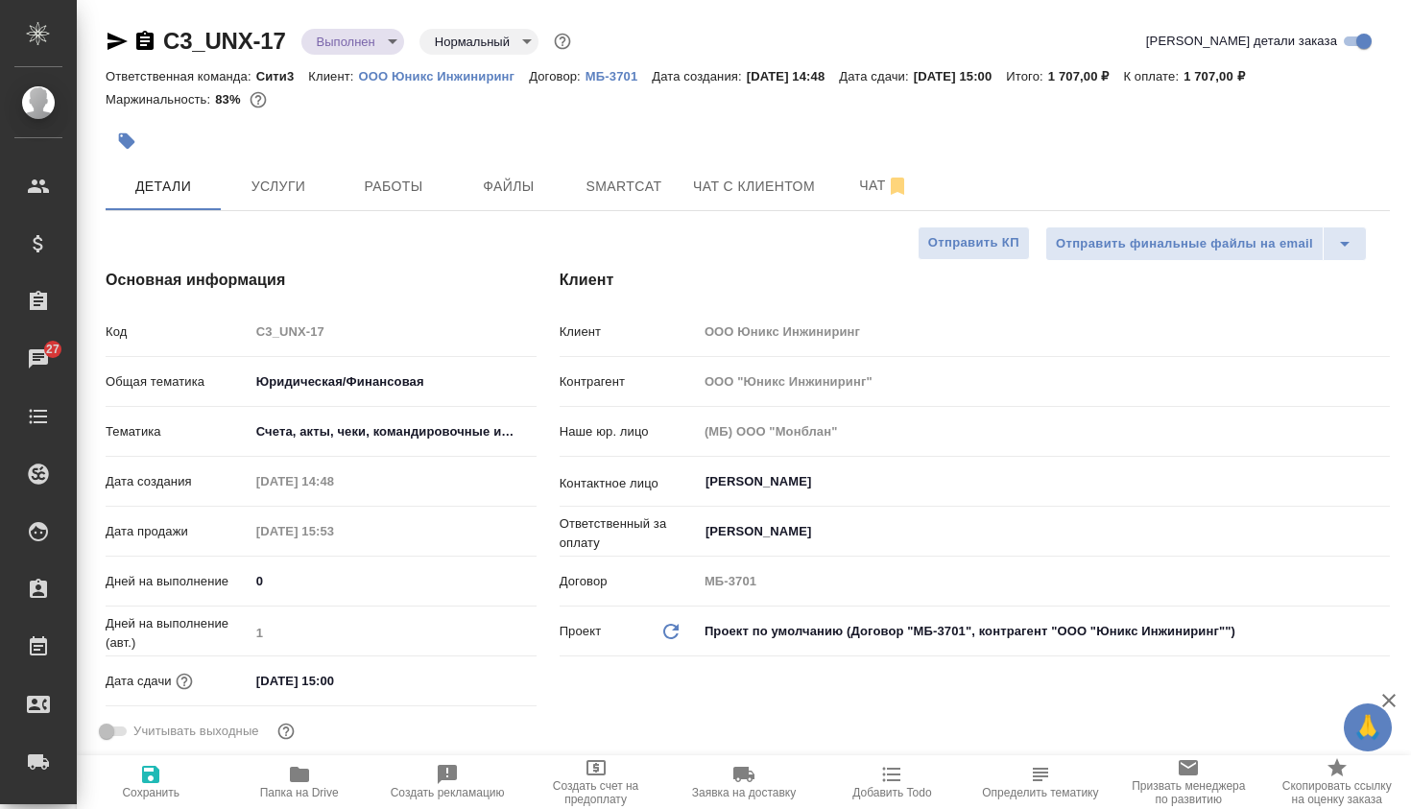
type textarea "x"
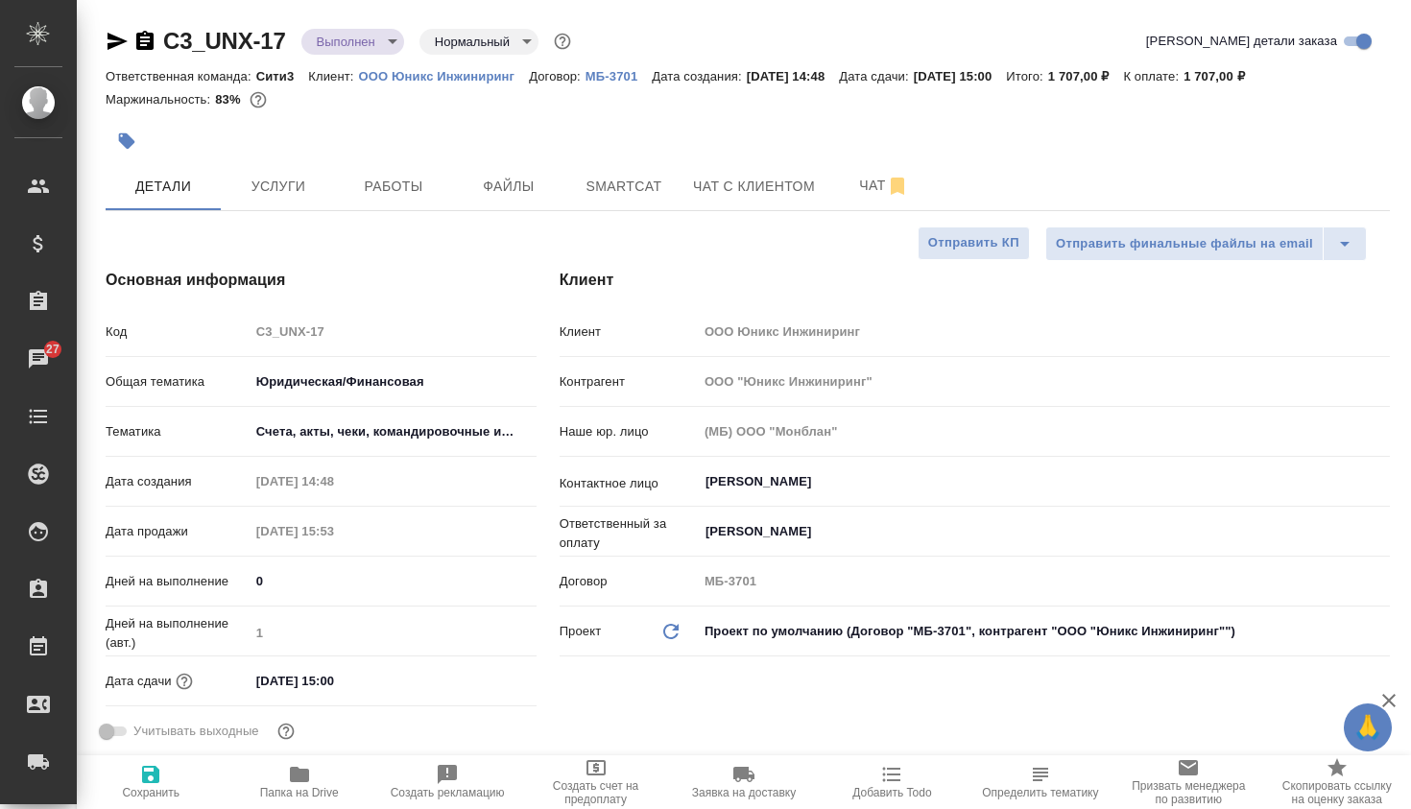
type textarea "x"
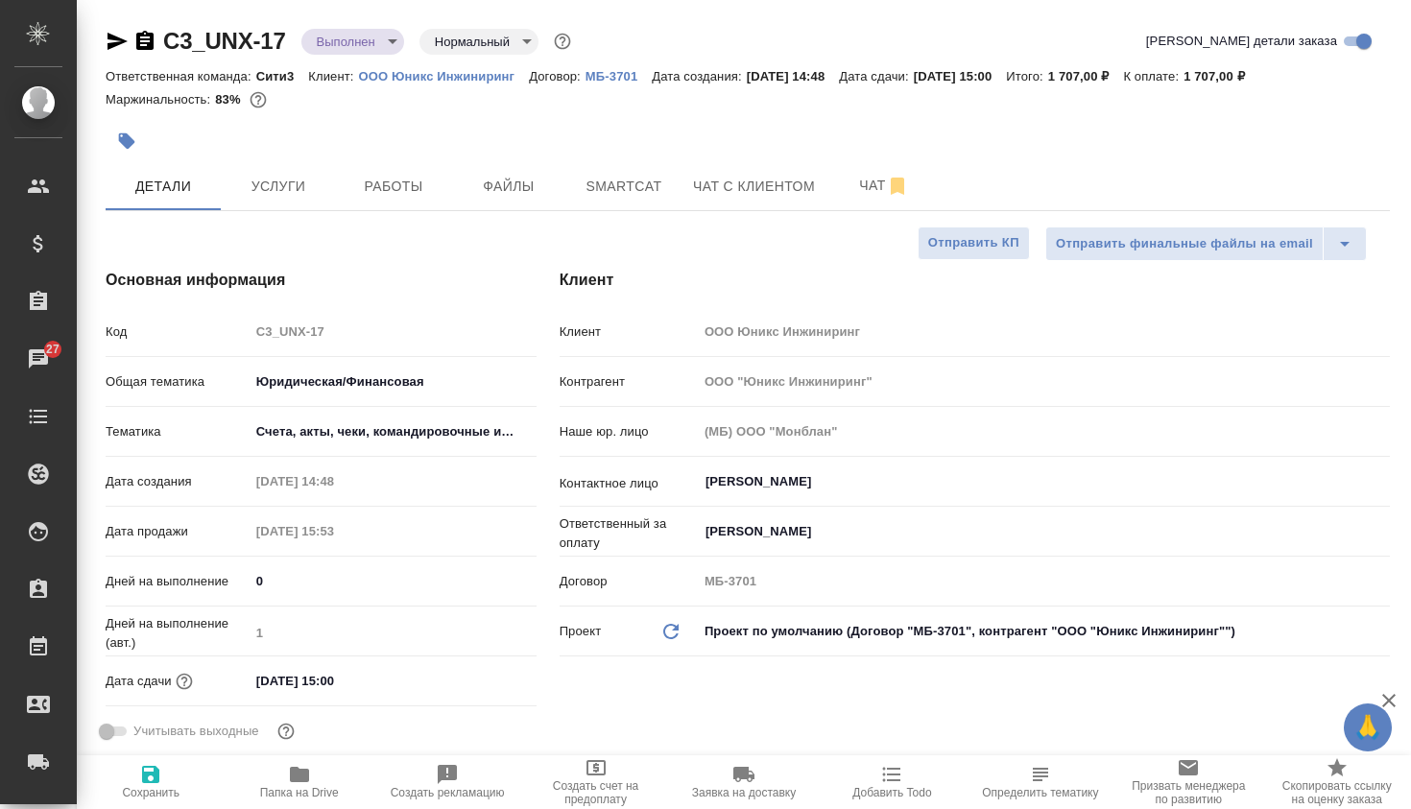
type textarea "x"
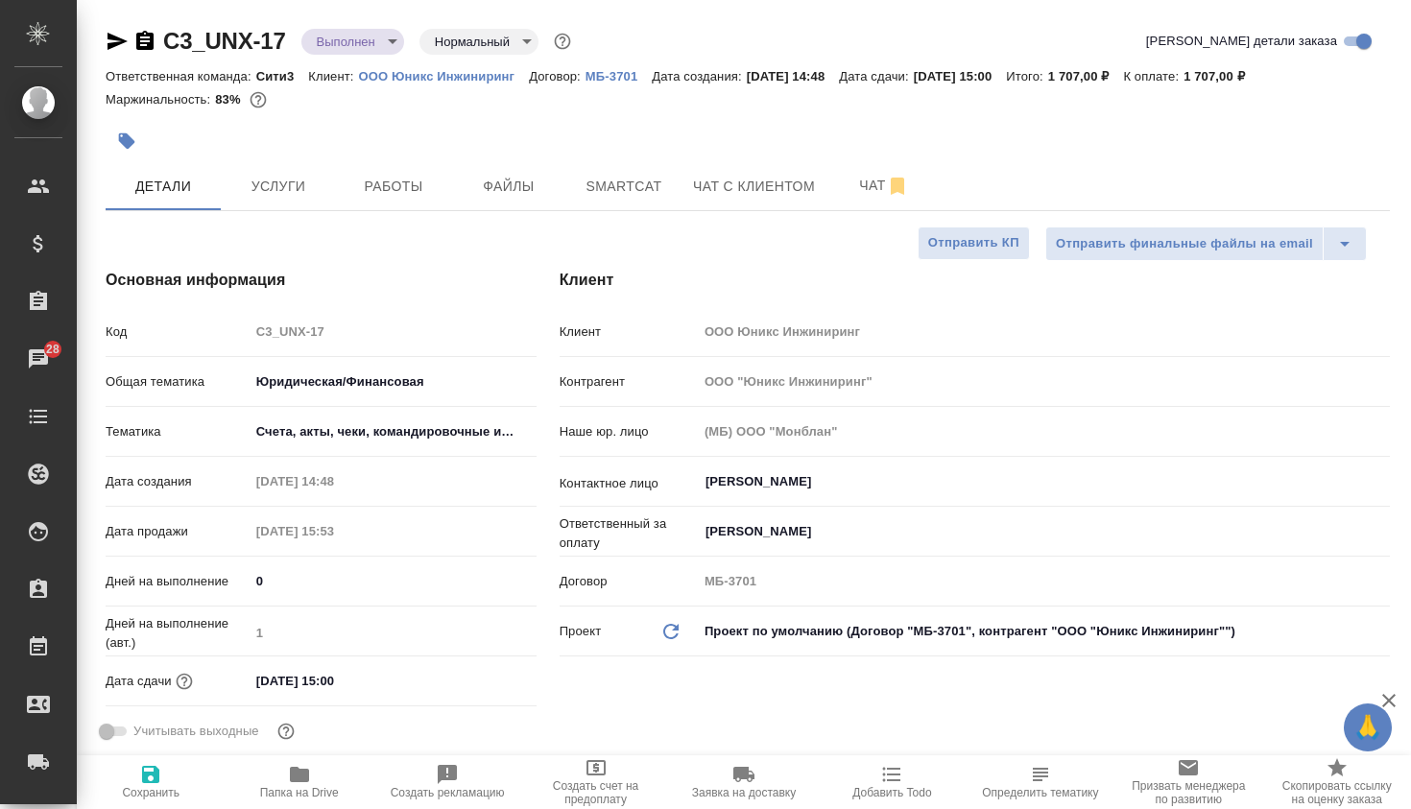
type textarea "x"
click at [295, 188] on span "Услуги" at bounding box center [278, 187] width 92 height 24
